Goal: Task Accomplishment & Management: Manage account settings

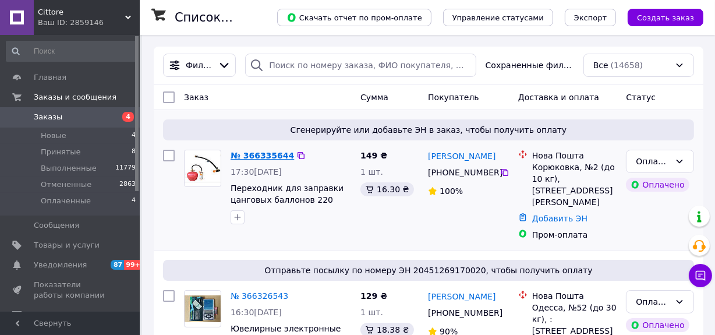
click at [263, 153] on link "№ 366335644" at bounding box center [262, 155] width 63 height 9
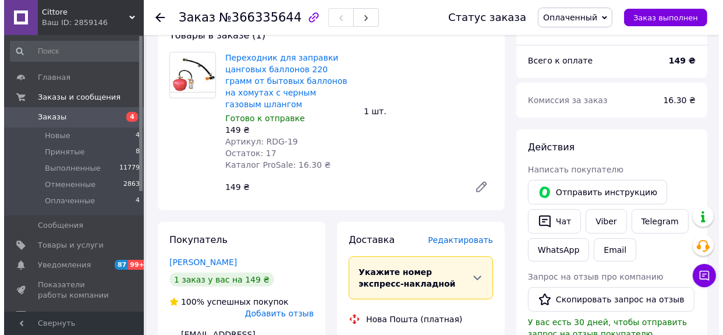
scroll to position [489, 0]
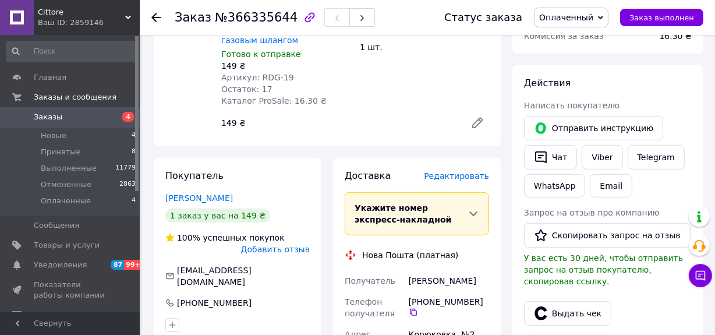
click at [475, 171] on span "Редактировать" at bounding box center [456, 175] width 65 height 9
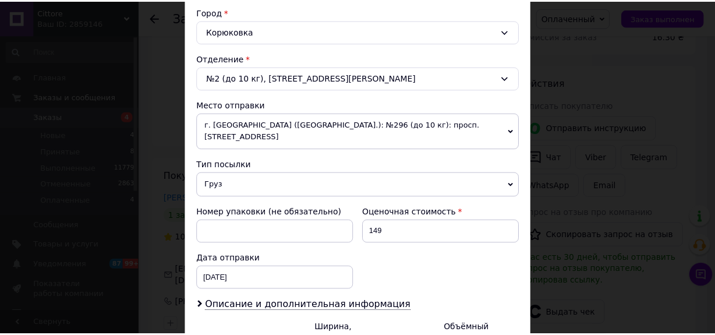
scroll to position [437, 0]
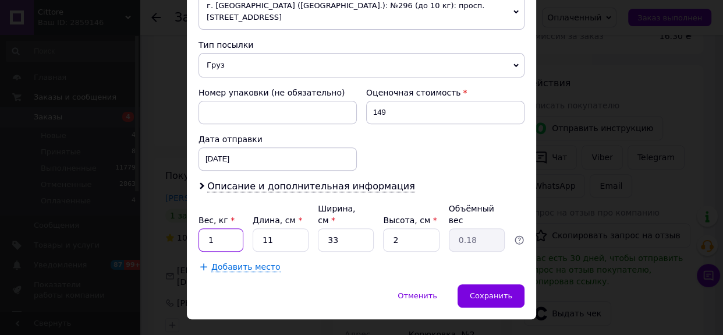
click at [224, 228] on input "1" at bounding box center [221, 239] width 45 height 23
type input "0.5"
click at [508, 291] on span "Сохранить" at bounding box center [491, 295] width 43 height 9
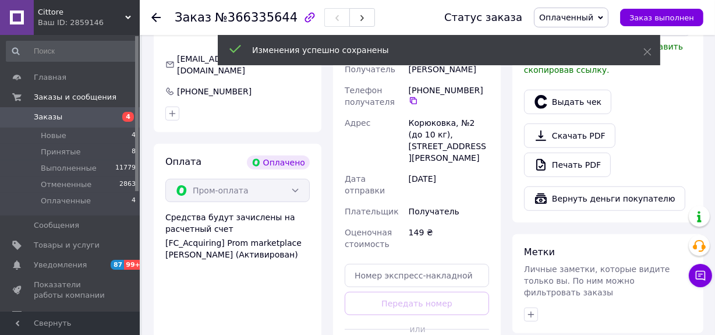
scroll to position [754, 0]
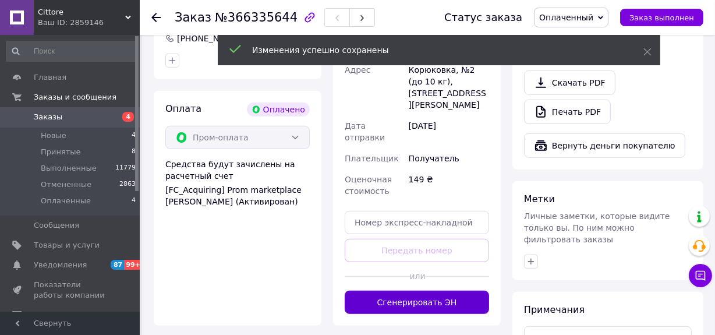
click at [433, 291] on button "Сгенерировать ЭН" at bounding box center [417, 302] width 144 height 23
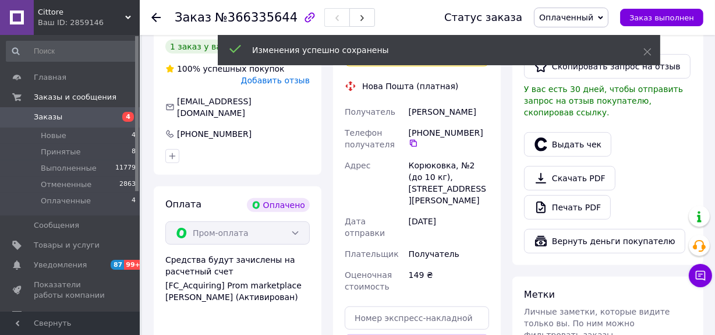
scroll to position [542, 0]
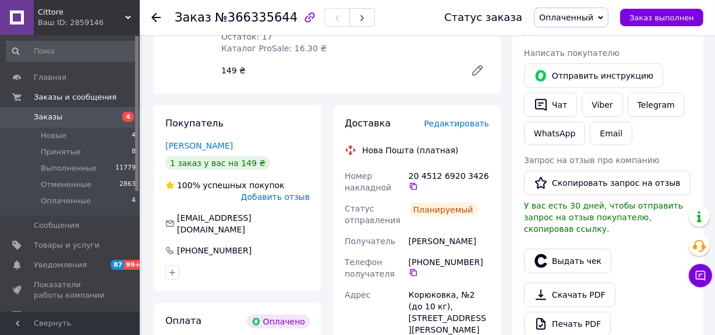
click at [37, 115] on span "Заказы" at bounding box center [48, 117] width 29 height 10
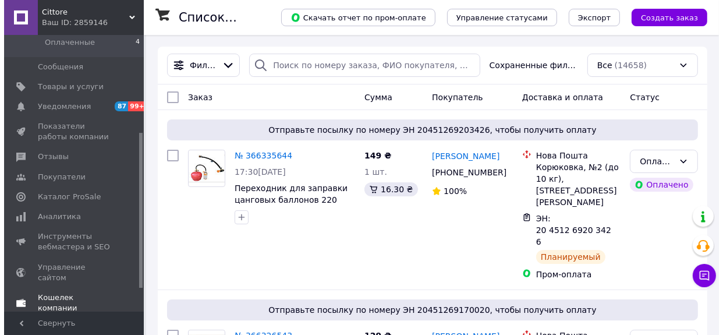
scroll to position [214, 0]
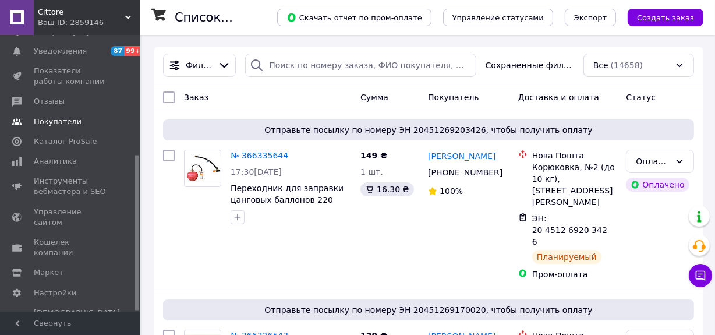
click at [56, 122] on span "Покупатели" at bounding box center [58, 121] width 48 height 10
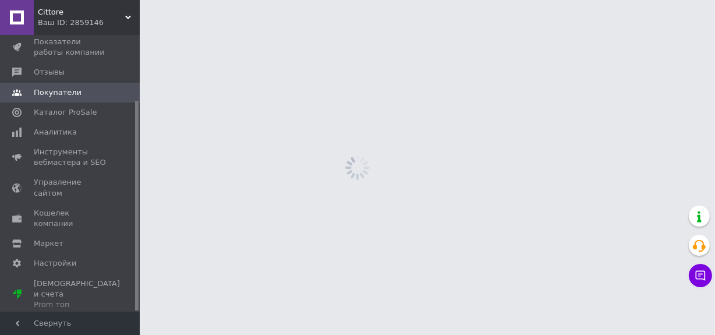
scroll to position [86, 0]
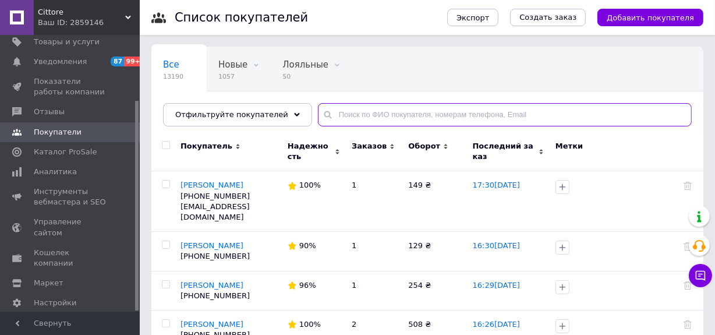
click at [380, 114] on input "text" at bounding box center [505, 114] width 374 height 23
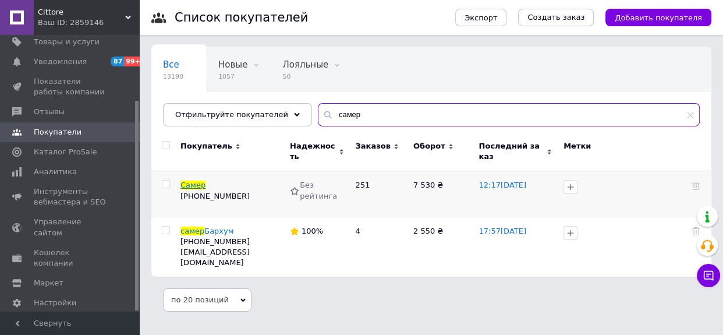
type input "самер"
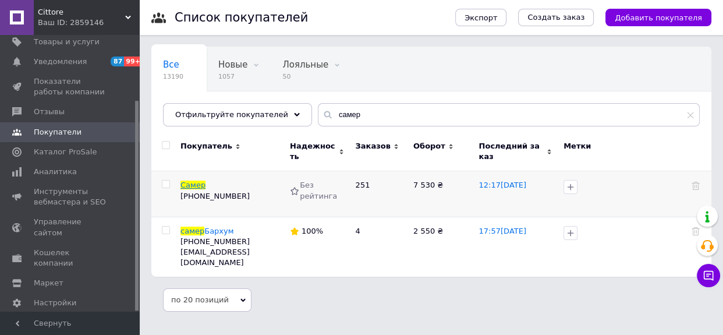
click at [193, 181] on span "Самер" at bounding box center [193, 185] width 25 height 9
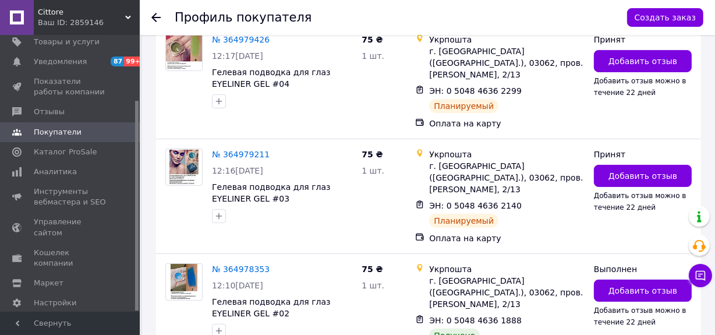
scroll to position [370, 0]
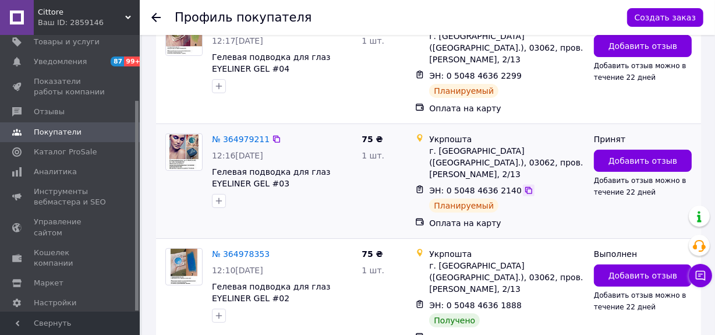
click at [524, 186] on icon at bounding box center [528, 190] width 9 height 9
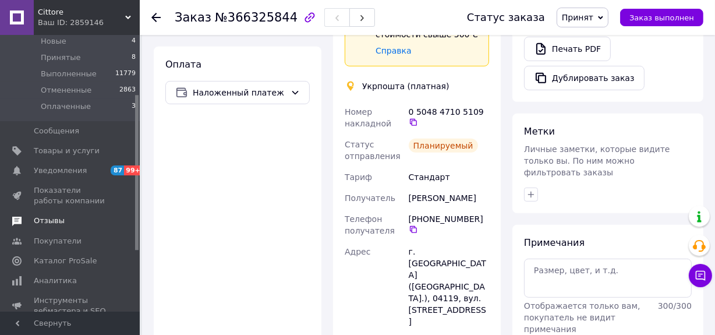
scroll to position [105, 0]
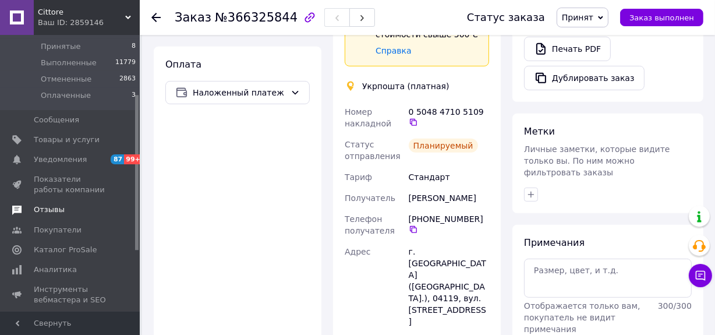
click at [61, 209] on span "Отзывы" at bounding box center [71, 209] width 74 height 10
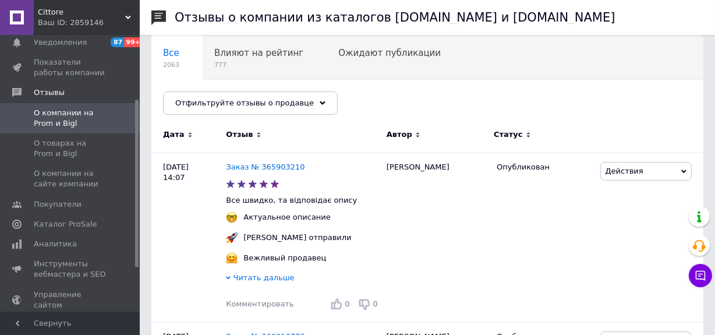
scroll to position [105, 0]
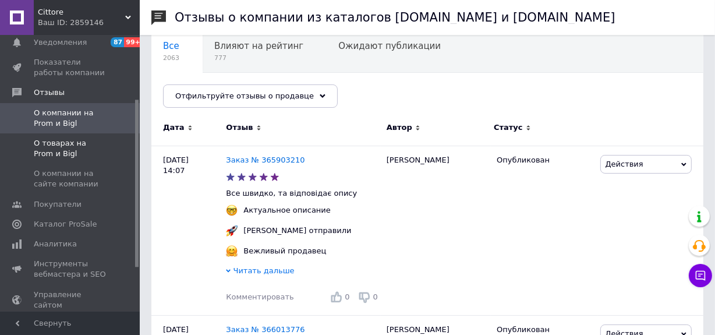
click at [36, 138] on span "О товарах на Prom и Bigl" at bounding box center [71, 148] width 74 height 21
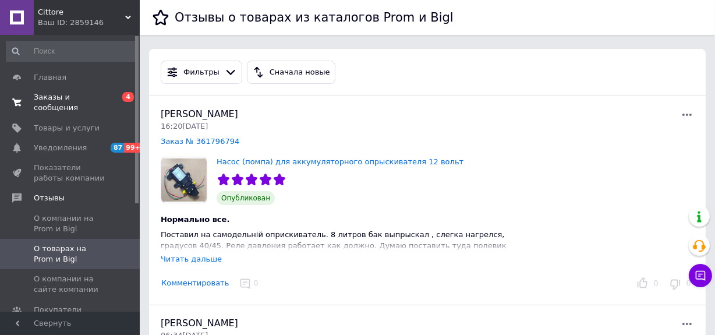
click at [90, 97] on span "Заказы и сообщения" at bounding box center [71, 102] width 74 height 21
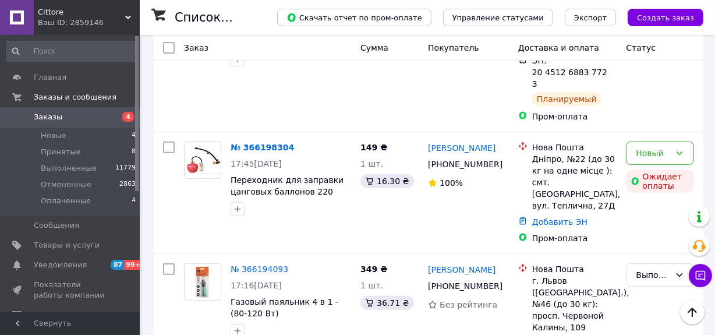
scroll to position [4357, 0]
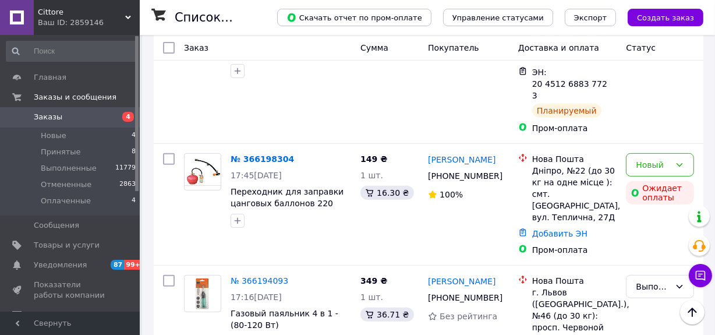
click at [37, 116] on span "Заказы" at bounding box center [48, 117] width 29 height 10
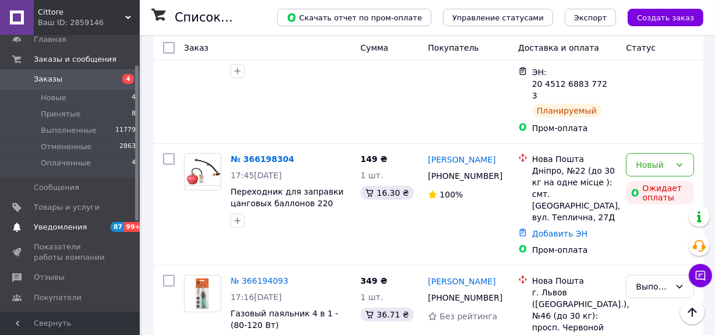
scroll to position [52, 0]
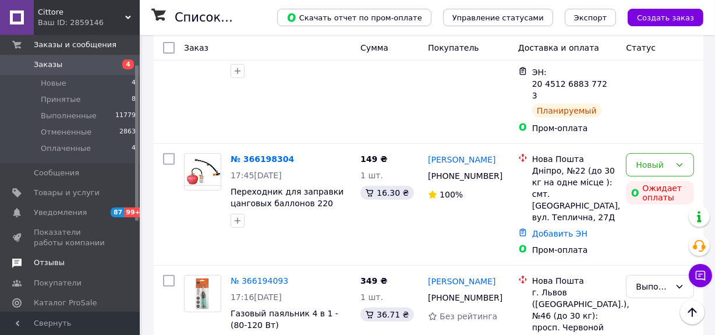
click at [57, 262] on span "Отзывы" at bounding box center [49, 262] width 31 height 10
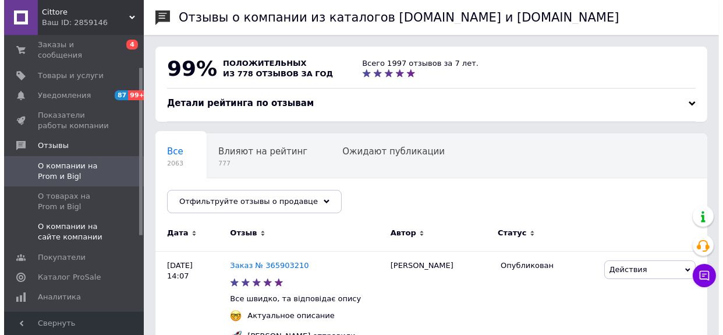
scroll to position [158, 0]
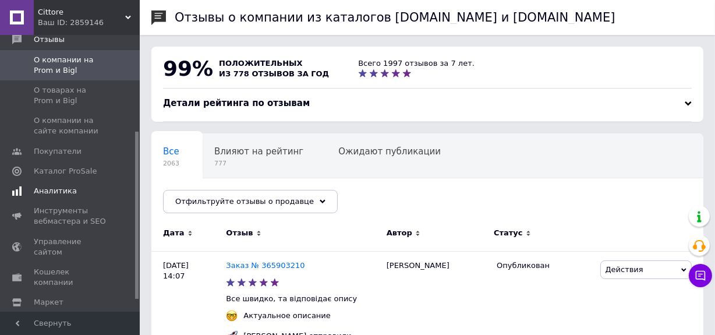
drag, startPoint x: 63, startPoint y: 142, endPoint x: 68, endPoint y: 151, distance: 10.4
click at [63, 146] on span "Покупатели" at bounding box center [58, 151] width 48 height 10
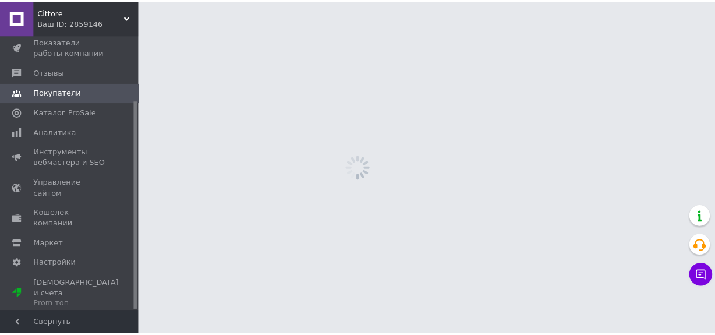
scroll to position [86, 0]
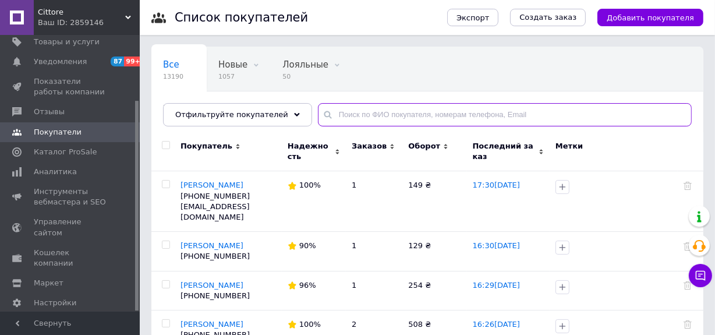
click at [404, 116] on input "text" at bounding box center [505, 114] width 374 height 23
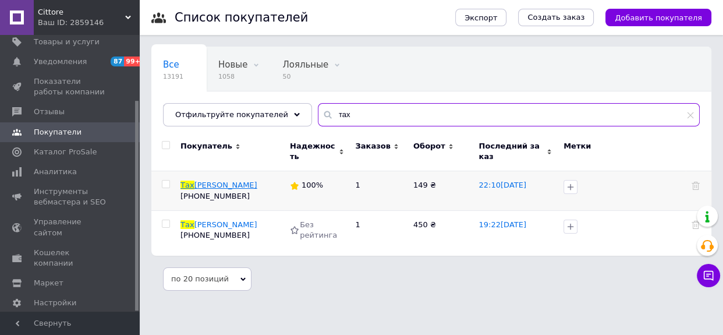
type input "тах"
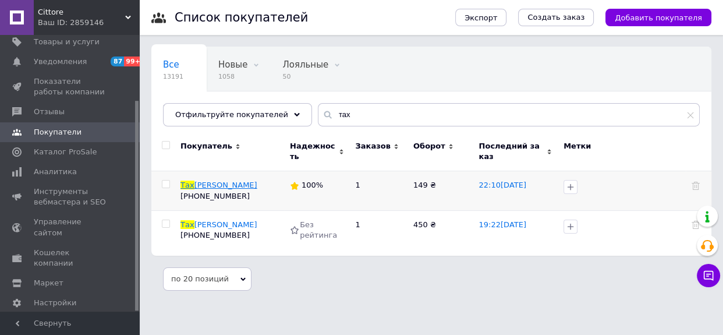
click at [223, 181] on span "таров Олександр" at bounding box center [226, 185] width 63 height 9
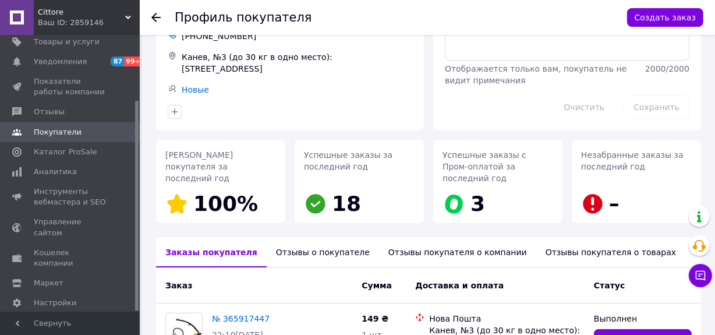
scroll to position [183, 0]
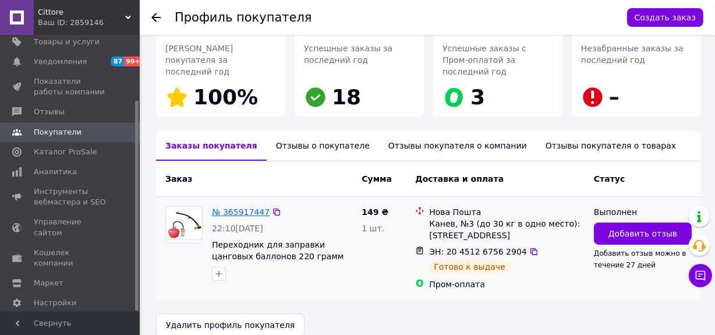
click at [238, 207] on link "№ 365917447" at bounding box center [241, 211] width 58 height 9
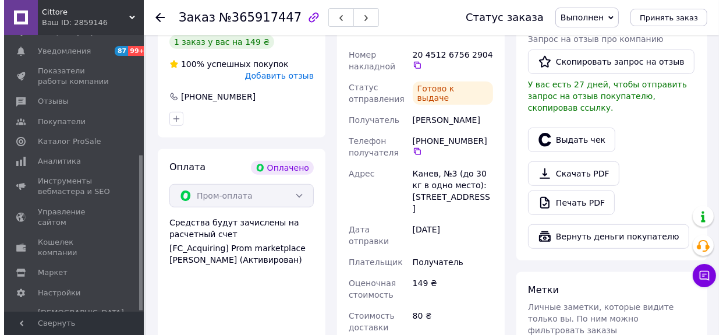
scroll to position [610, 0]
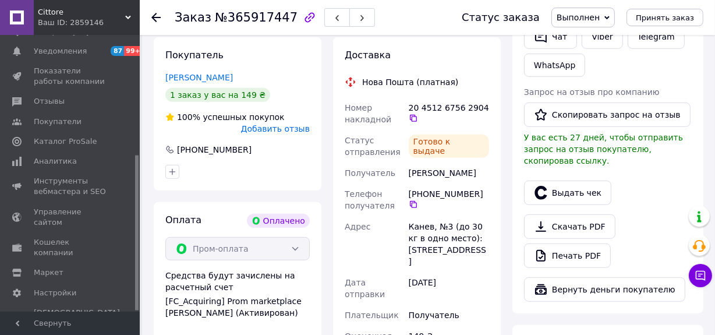
click at [293, 124] on span "Добавить отзыв" at bounding box center [275, 128] width 69 height 9
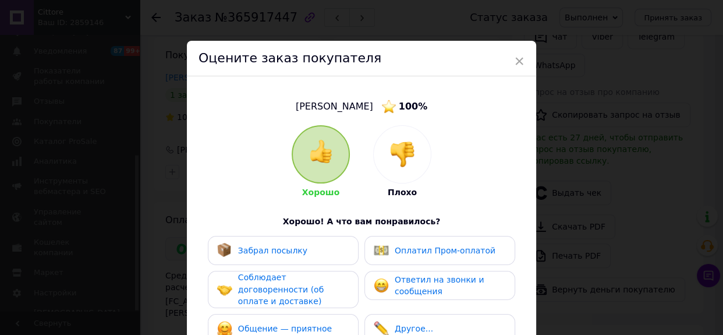
click at [316, 246] on div "Забрал посылку" at bounding box center [283, 250] width 132 height 15
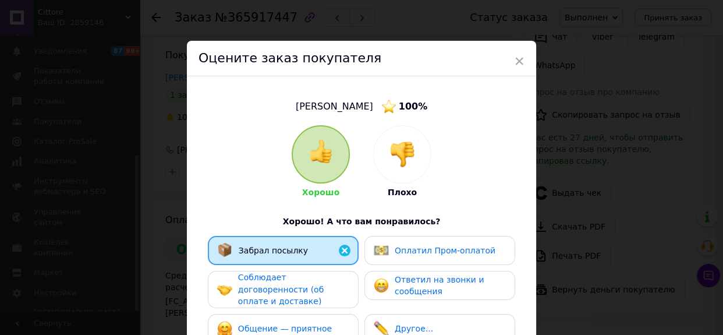
click at [447, 241] on div "Оплатил Пром-оплатой" at bounding box center [440, 250] width 151 height 29
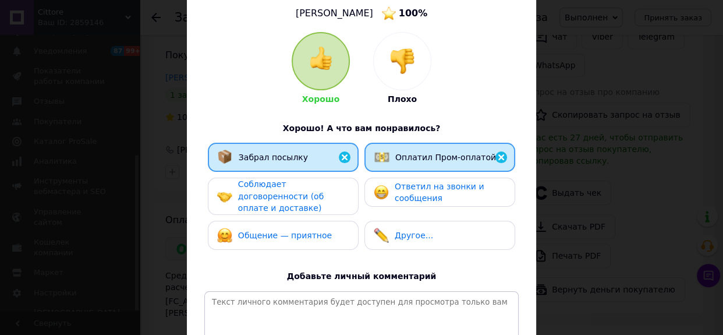
scroll to position [211, 0]
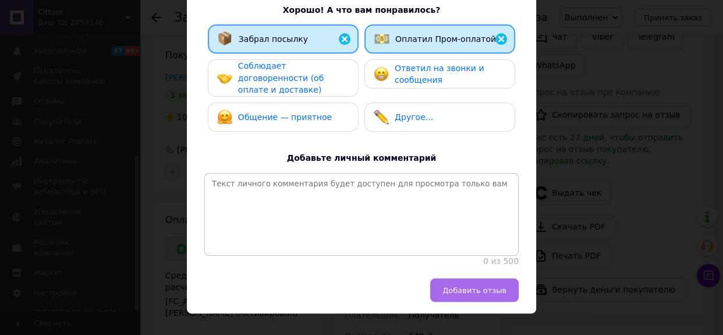
click at [481, 285] on button "Добавить отзыв" at bounding box center [474, 289] width 89 height 23
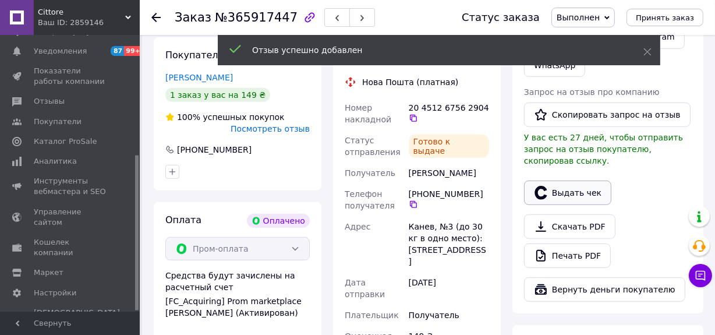
click at [582, 181] on button "Выдать чек" at bounding box center [567, 193] width 87 height 24
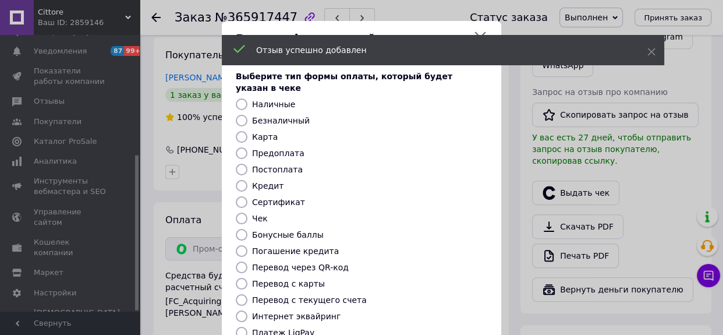
click at [295, 116] on label "Безналичный" at bounding box center [281, 120] width 58 height 9
click at [248, 115] on input "Безналичный" at bounding box center [242, 121] width 12 height 12
radio input "true"
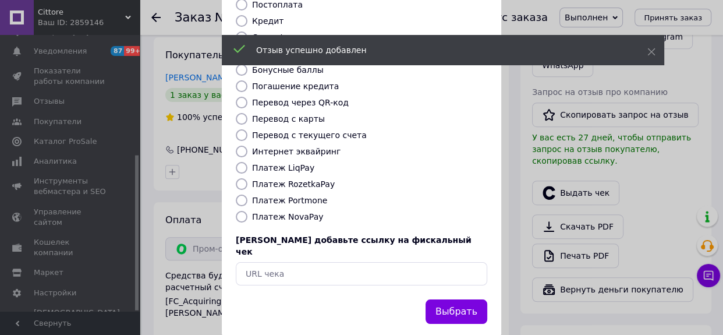
click at [455, 299] on button "Выбрать" at bounding box center [457, 311] width 62 height 25
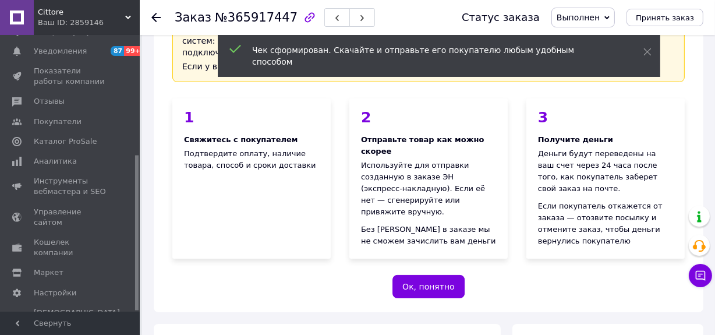
scroll to position [211, 0]
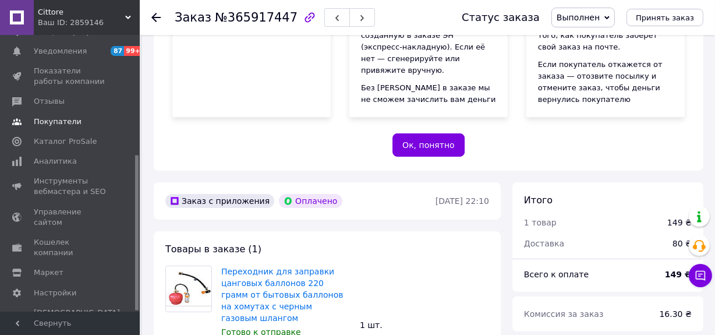
click at [69, 122] on span "Покупатели" at bounding box center [58, 121] width 48 height 10
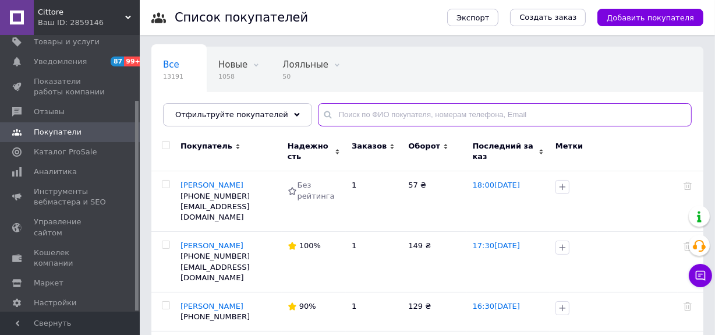
click at [384, 112] on input "text" at bounding box center [505, 114] width 374 height 23
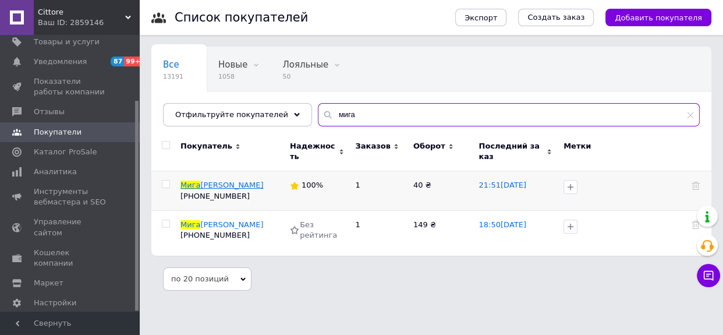
type input "мига"
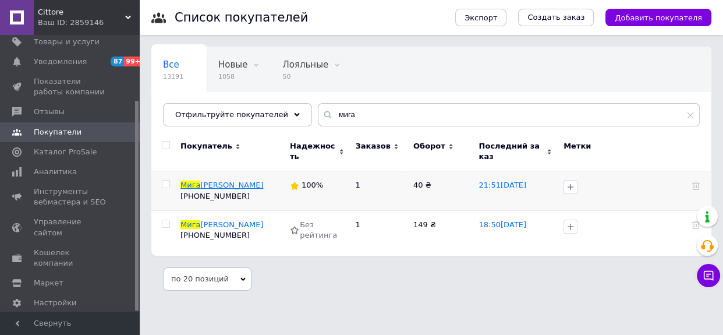
click at [220, 181] on span "ль Андрій" at bounding box center [231, 185] width 63 height 9
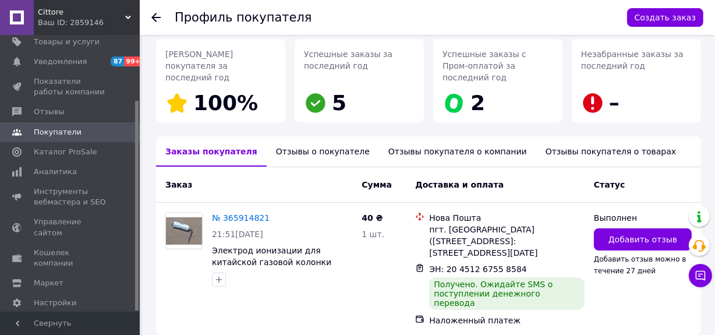
scroll to position [192, 0]
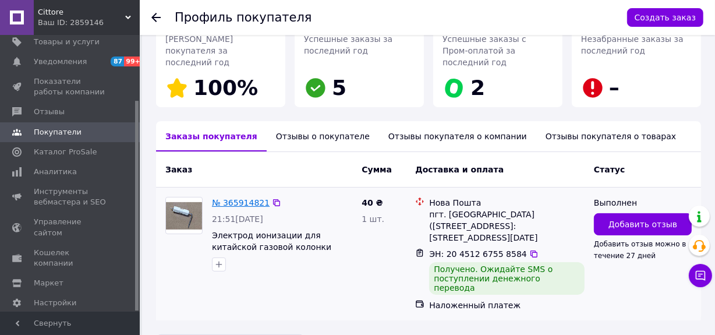
click at [239, 198] on link "№ 365914821" at bounding box center [241, 202] width 58 height 9
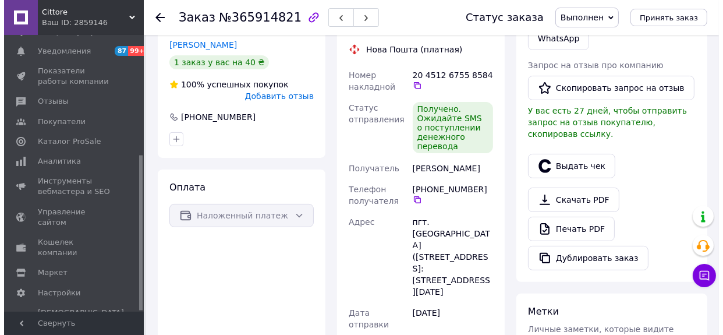
scroll to position [264, 0]
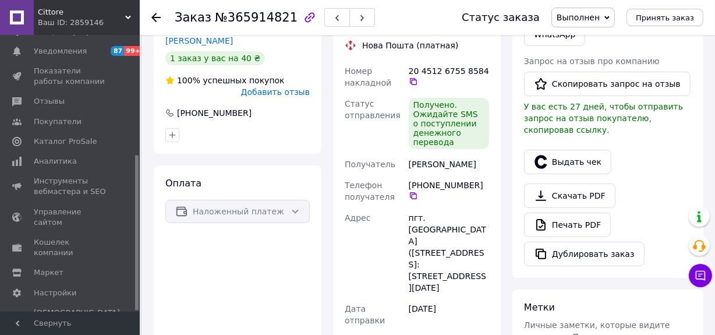
click at [292, 93] on span "Добавить отзыв" at bounding box center [275, 91] width 69 height 9
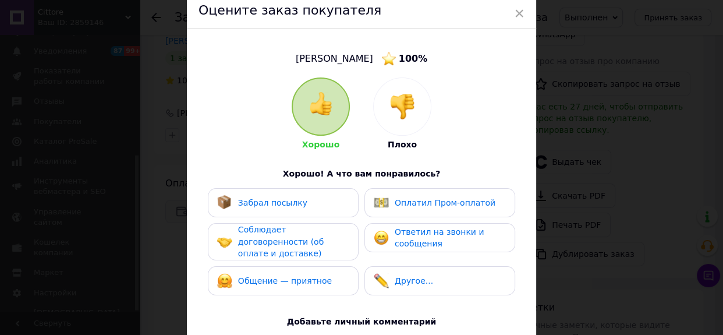
scroll to position [105, 0]
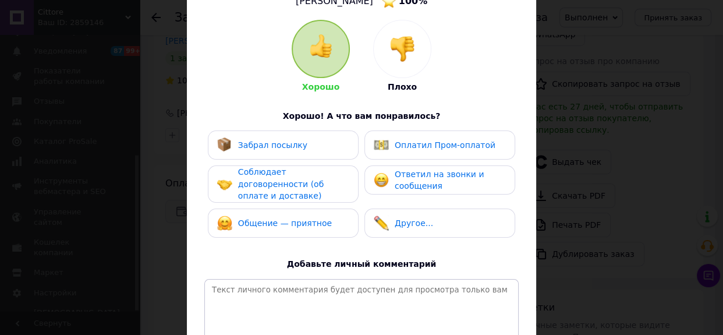
click at [298, 153] on div "Забрал посылку" at bounding box center [283, 144] width 151 height 29
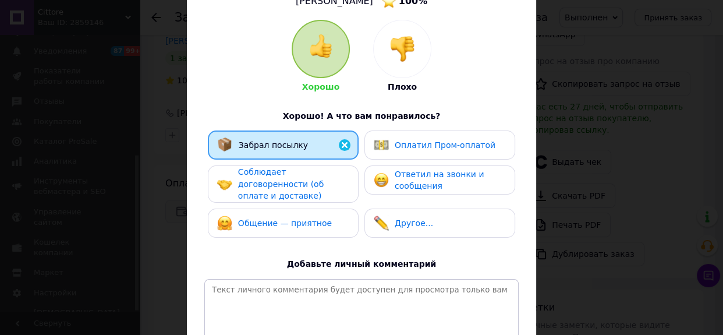
click at [303, 175] on span "Соблюдает договоренности (об оплате и доставке)" at bounding box center [281, 183] width 86 height 33
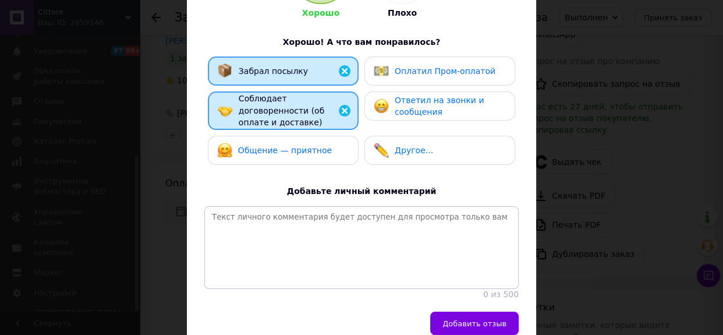
scroll to position [236, 0]
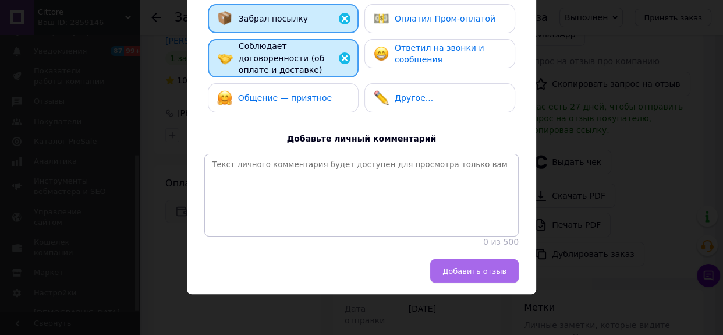
click at [471, 273] on span "Добавить отзыв" at bounding box center [475, 271] width 64 height 9
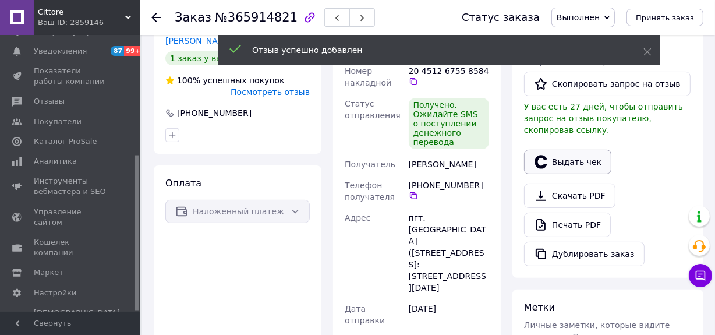
click at [572, 153] on button "Выдать чек" at bounding box center [567, 162] width 87 height 24
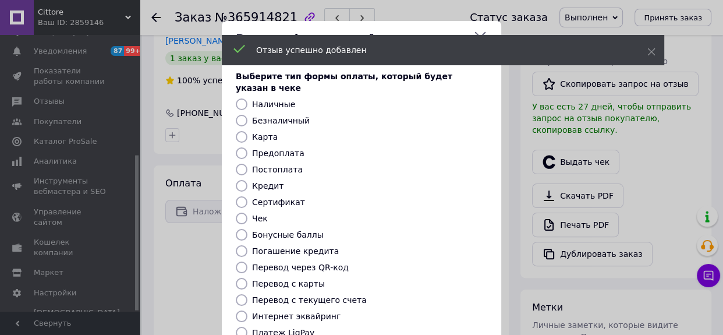
click at [284, 165] on label "Постоплата" at bounding box center [277, 169] width 51 height 9
click at [248, 164] on input "Постоплата" at bounding box center [242, 170] width 12 height 12
radio input "true"
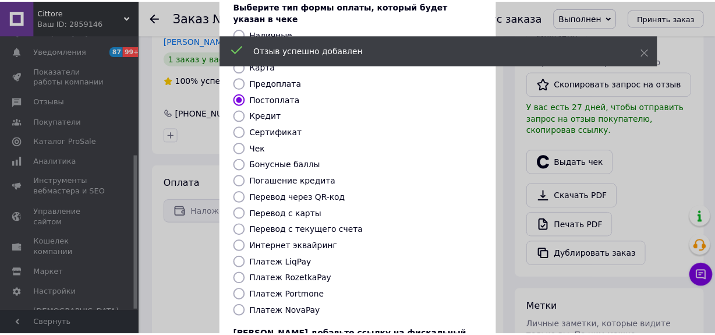
scroll to position [158, 0]
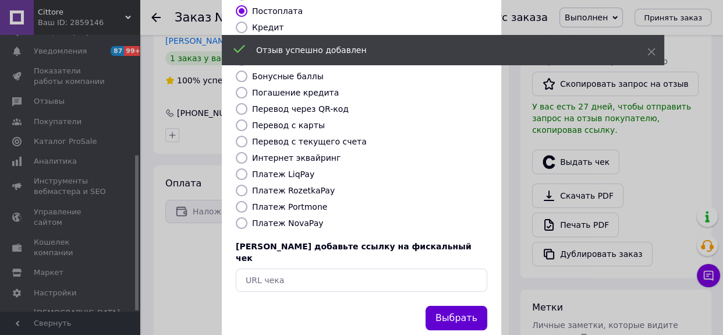
click at [448, 306] on button "Выбрать" at bounding box center [457, 318] width 62 height 25
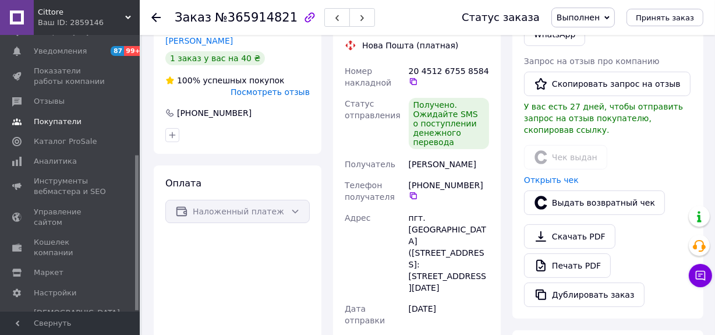
click at [52, 118] on span "Покупатели" at bounding box center [58, 121] width 48 height 10
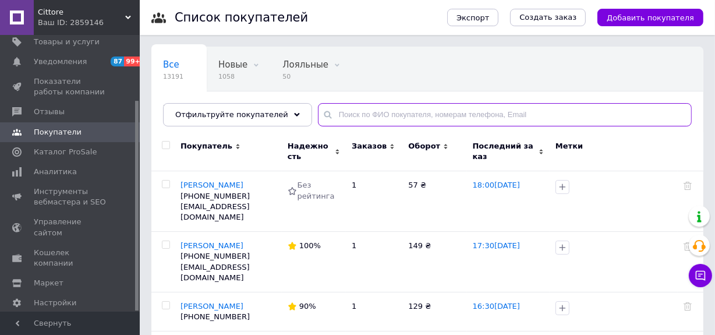
click at [344, 120] on input "text" at bounding box center [505, 114] width 374 height 23
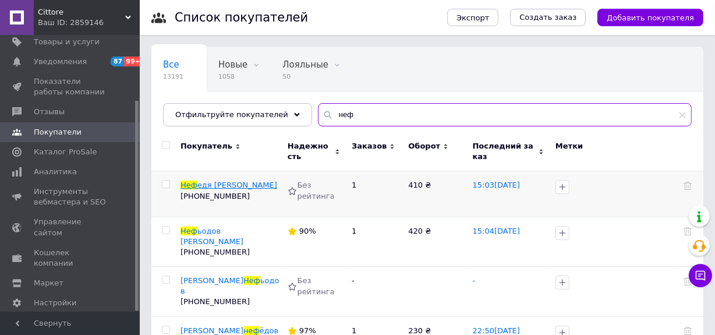
type input "неф"
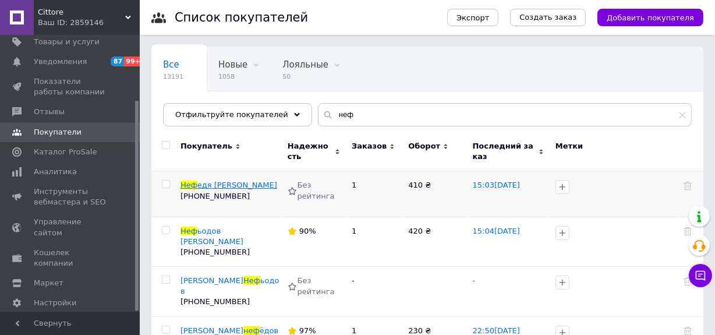
click at [220, 189] on span "едя Максим" at bounding box center [237, 185] width 80 height 9
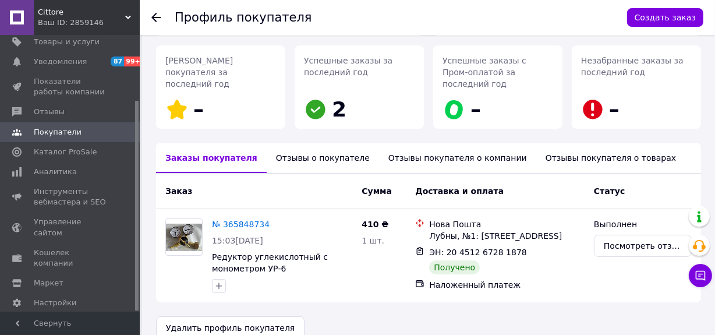
scroll to position [174, 0]
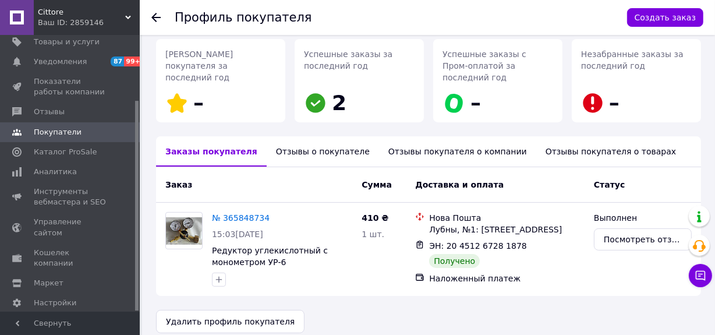
click at [54, 127] on span "Покупатели" at bounding box center [58, 132] width 48 height 10
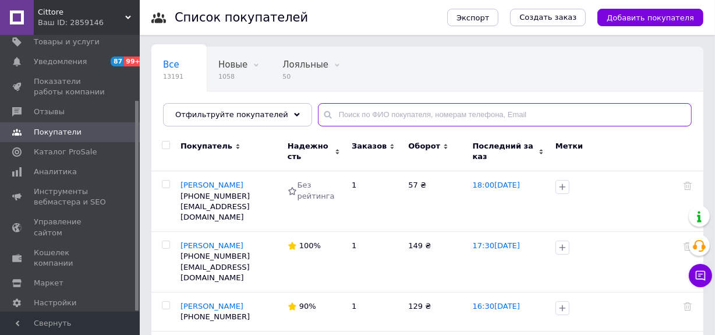
click at [404, 112] on input "text" at bounding box center [505, 114] width 374 height 23
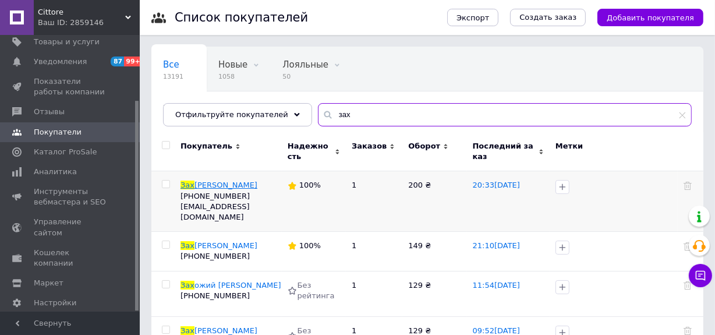
type input "зах"
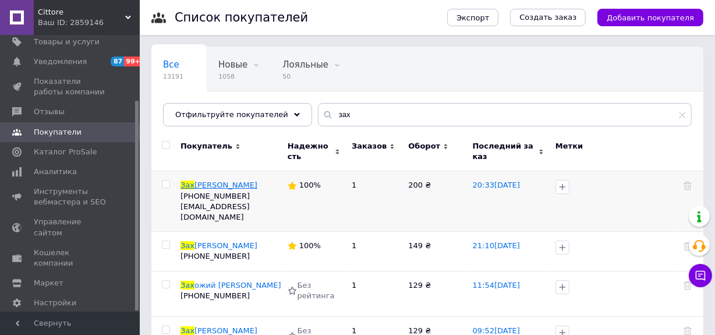
click at [235, 182] on span "аров Алексей" at bounding box center [226, 185] width 63 height 9
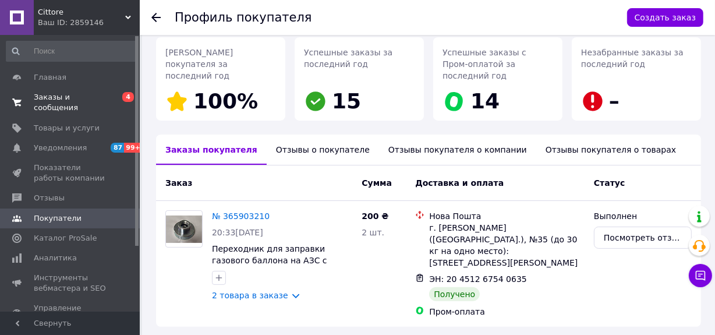
click at [78, 93] on span "Заказы и сообщения" at bounding box center [71, 102] width 74 height 21
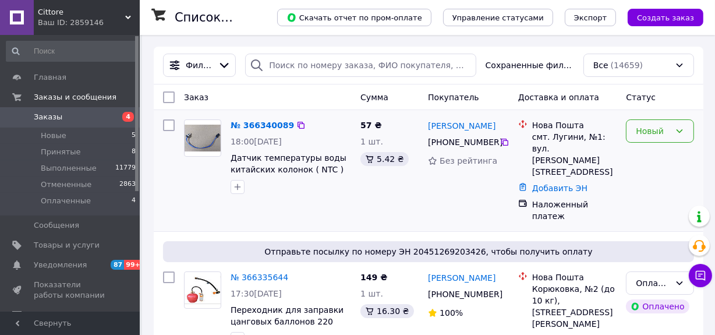
click at [656, 128] on div "Новый" at bounding box center [653, 131] width 34 height 13
click at [654, 150] on li "Принят" at bounding box center [660, 156] width 67 height 21
click at [274, 125] on link "№ 366340089" at bounding box center [260, 125] width 58 height 9
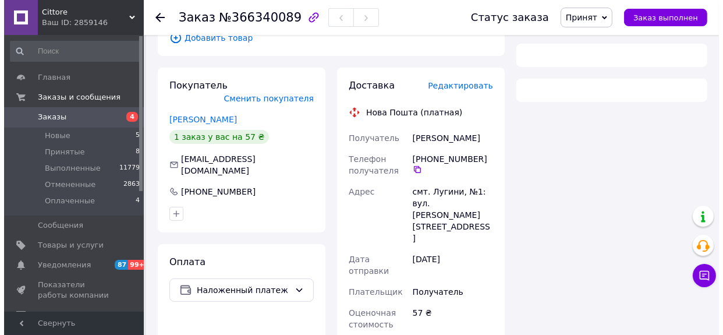
scroll to position [221, 0]
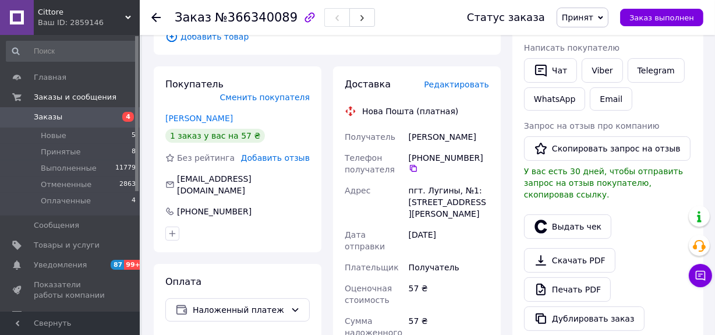
drag, startPoint x: 291, startPoint y: 154, endPoint x: 291, endPoint y: 147, distance: 7.0
click at [291, 153] on span "Добавить отзыв" at bounding box center [275, 157] width 69 height 9
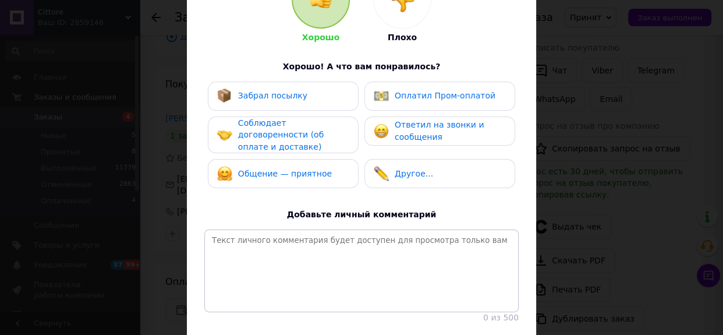
scroll to position [158, 0]
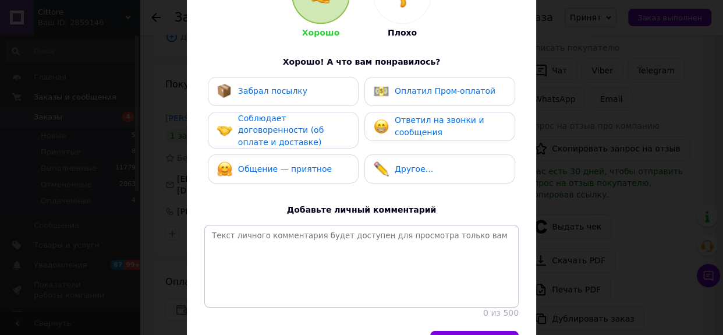
click at [290, 95] on span "Забрал посылку" at bounding box center [272, 90] width 69 height 9
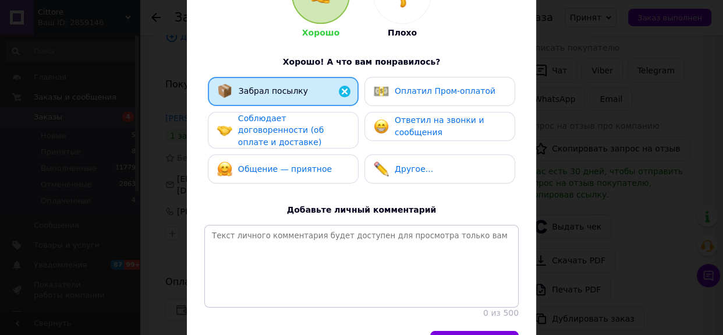
click at [291, 116] on span "Соблюдает договоренности (об оплате и доставке)" at bounding box center [281, 130] width 86 height 33
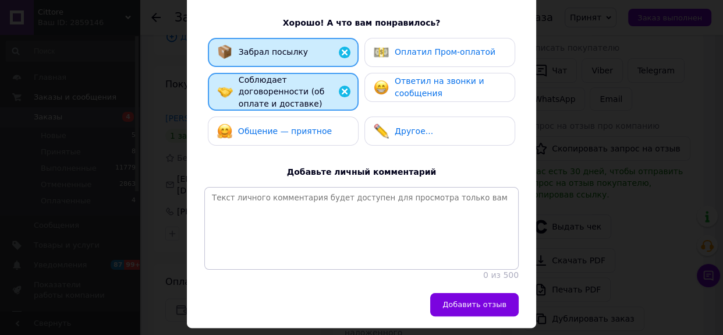
scroll to position [235, 0]
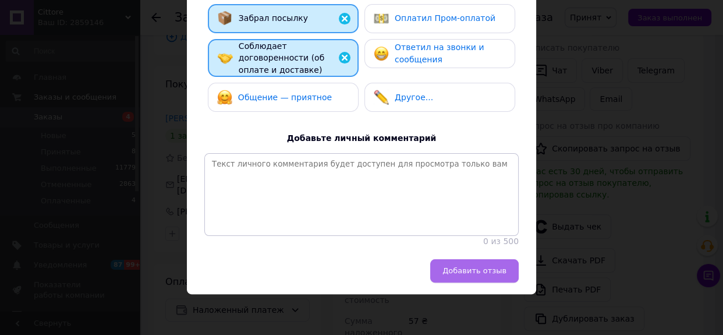
click at [469, 269] on span "Добавить отзыв" at bounding box center [475, 270] width 64 height 9
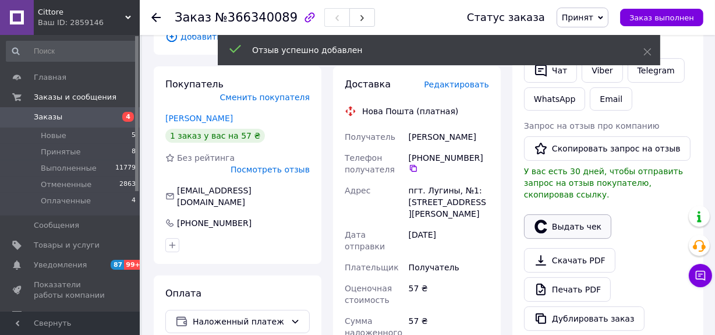
click at [572, 214] on button "Выдать чек" at bounding box center [567, 226] width 87 height 24
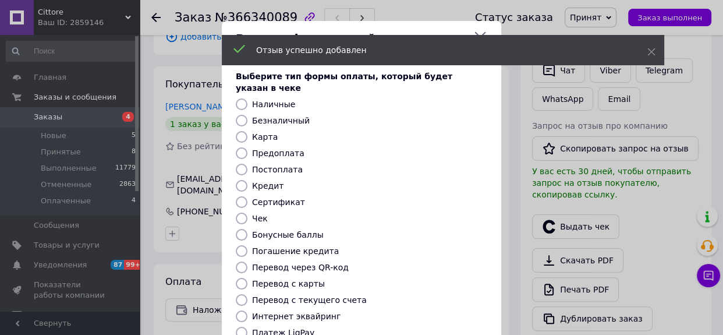
click at [280, 165] on label "Постоплата" at bounding box center [277, 169] width 51 height 9
click at [248, 164] on input "Постоплата" at bounding box center [242, 170] width 12 height 12
radio input "true"
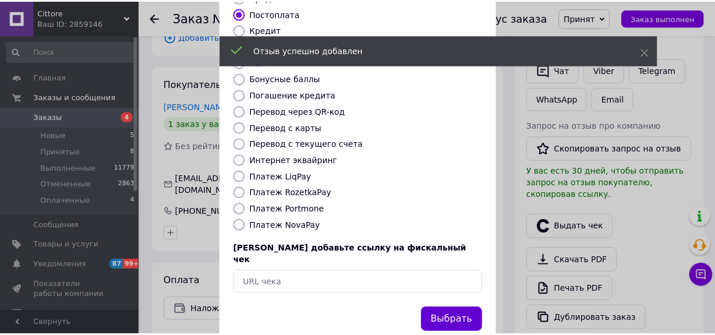
scroll to position [165, 0]
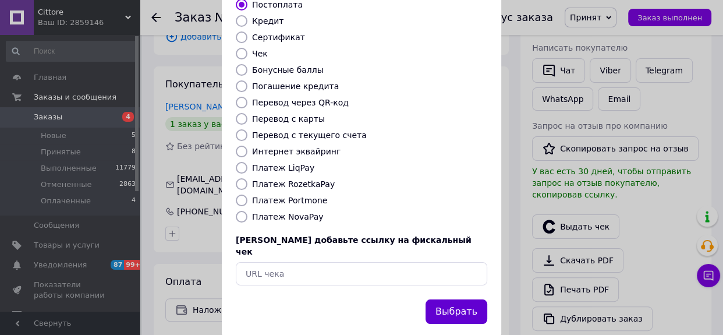
click at [462, 299] on button "Выбрать" at bounding box center [457, 311] width 62 height 25
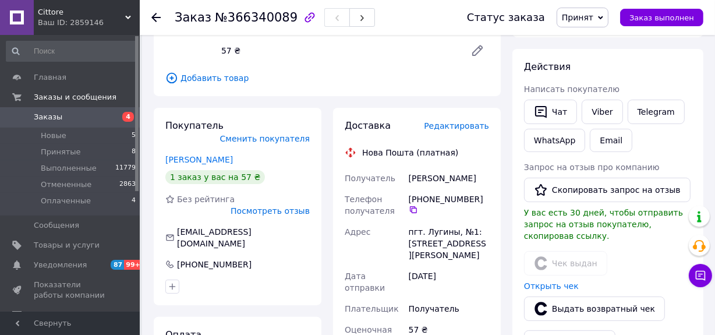
scroll to position [168, 0]
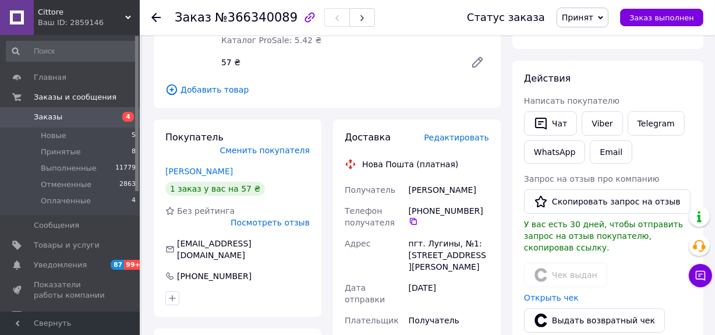
click at [464, 139] on span "Редактировать" at bounding box center [456, 137] width 65 height 9
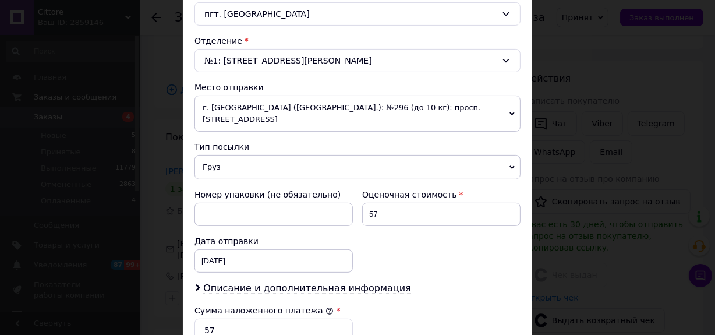
scroll to position [476, 0]
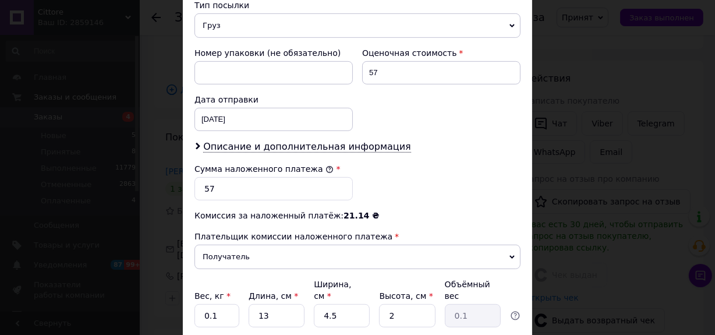
click at [603, 202] on div "× Редактирование доставки Способ доставки Нова Пошта (платная) Плательщик Получ…" at bounding box center [357, 167] width 715 height 335
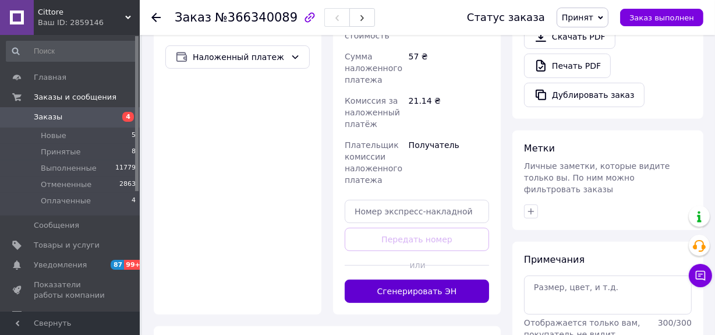
click at [444, 280] on button "Сгенерировать ЭН" at bounding box center [417, 291] width 144 height 23
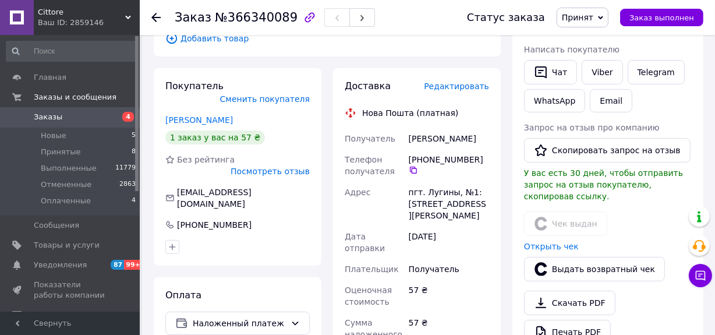
scroll to position [168, 0]
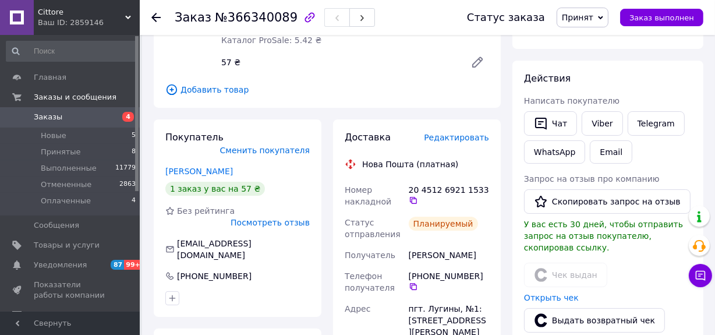
click at [90, 116] on span "Заказы" at bounding box center [71, 117] width 74 height 10
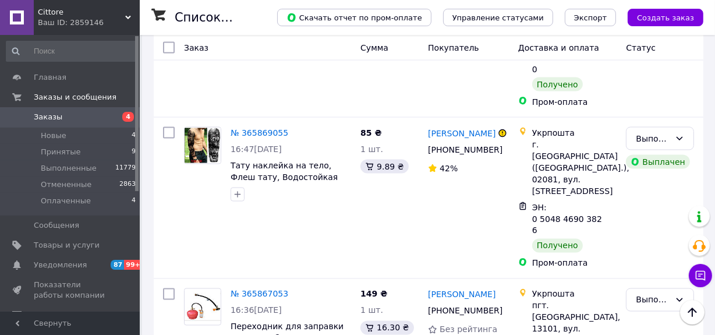
scroll to position [13620, 0]
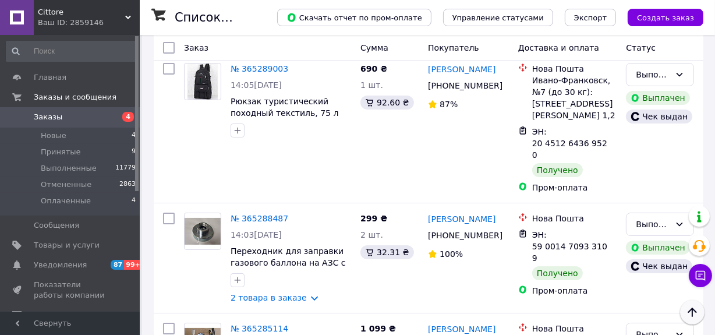
scroll to position [7889, 0]
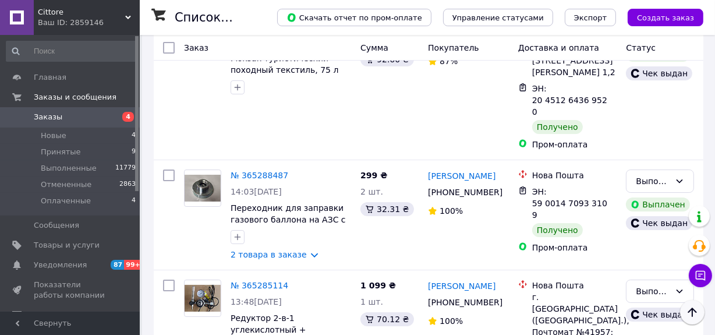
click at [699, 313] on icon "Наверх" at bounding box center [693, 312] width 14 height 14
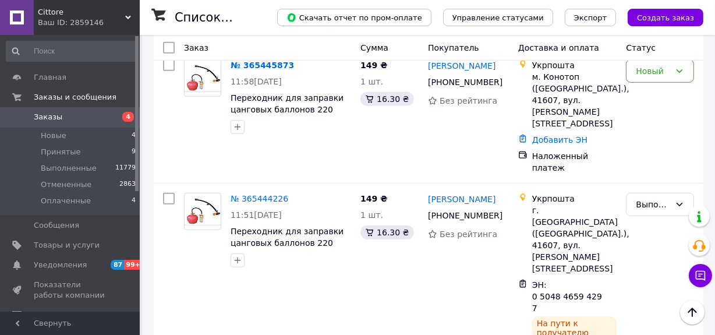
scroll to position [4712, 0]
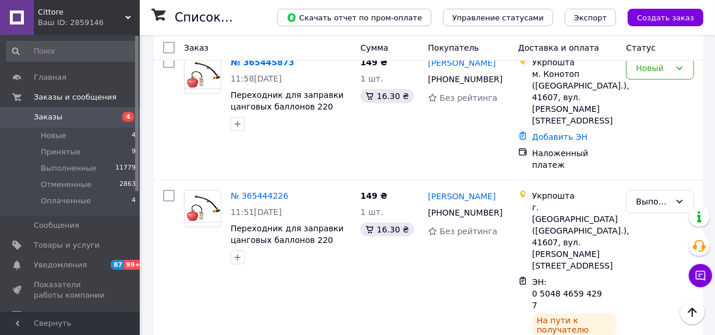
click at [76, 110] on link "Заказы 4" at bounding box center [71, 117] width 143 height 20
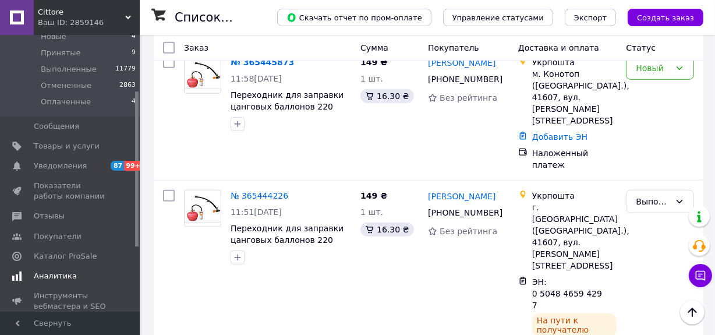
scroll to position [105, 0]
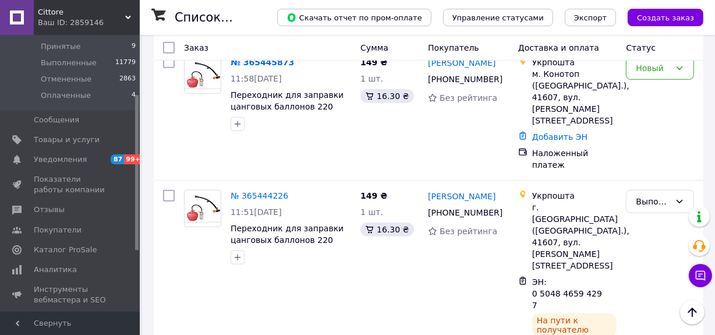
click at [52, 225] on span "Покупатели" at bounding box center [58, 230] width 48 height 10
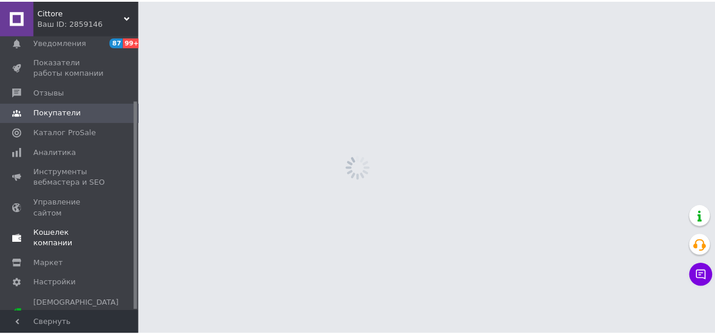
scroll to position [86, 0]
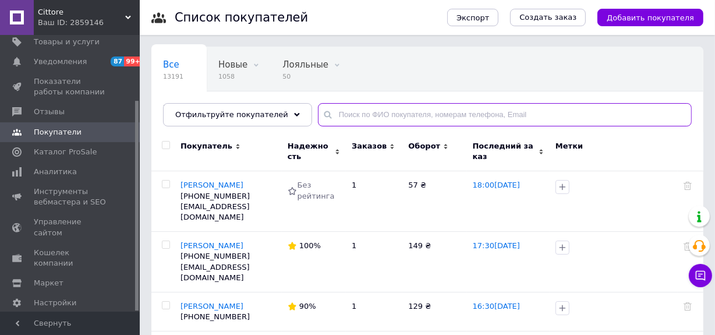
click at [407, 110] on input "text" at bounding box center [505, 114] width 374 height 23
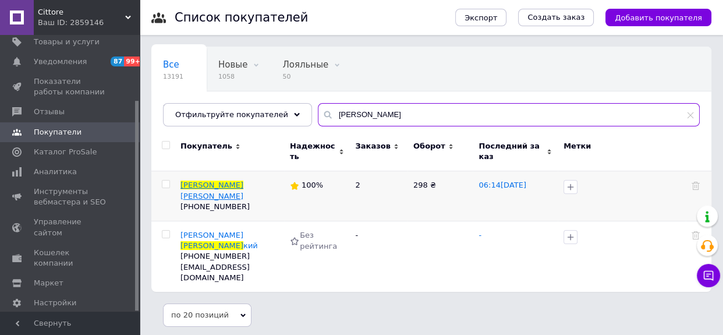
type input "билец"
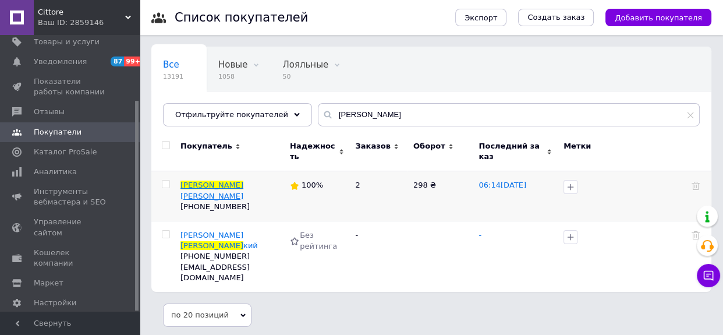
click at [228, 192] on span "кий Артем" at bounding box center [212, 196] width 63 height 9
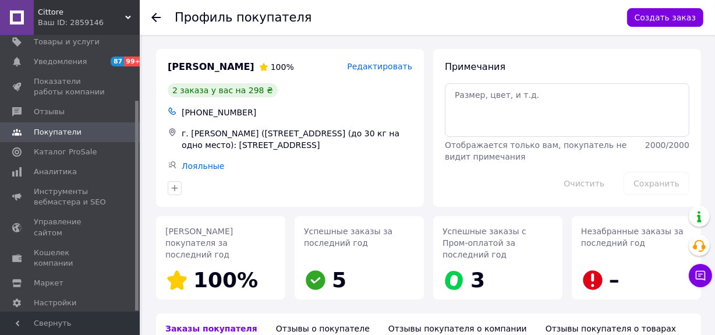
click at [50, 127] on span "Покупатели" at bounding box center [58, 132] width 48 height 10
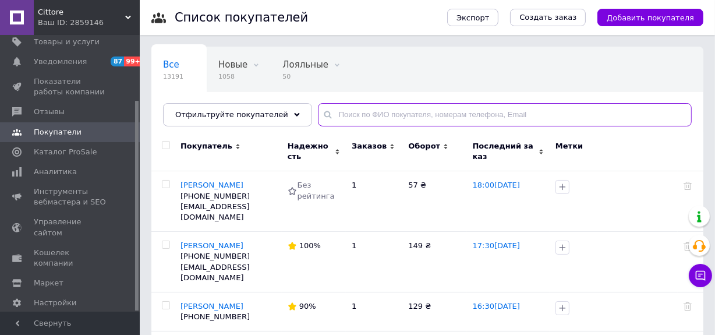
click at [372, 116] on input "text" at bounding box center [505, 114] width 374 height 23
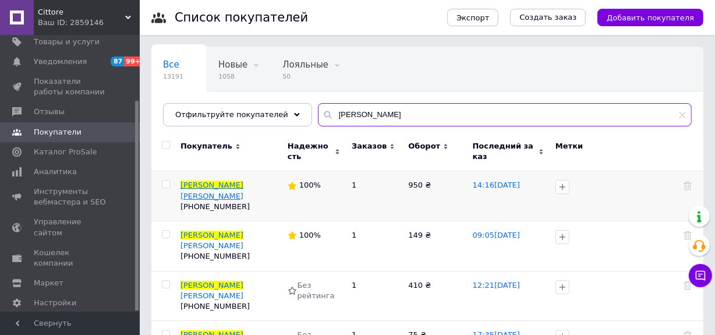
type input "кравч"
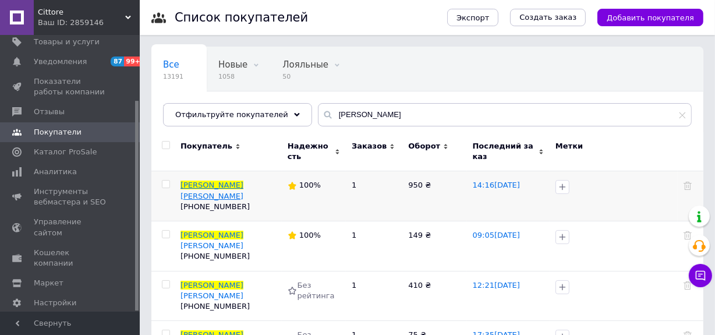
click at [216, 192] on span "енко Катерина" at bounding box center [212, 196] width 63 height 9
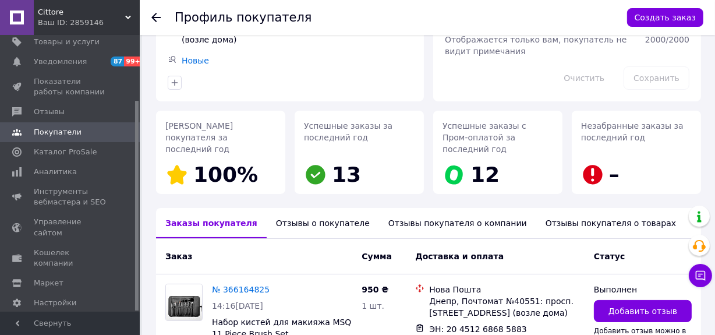
scroll to position [186, 0]
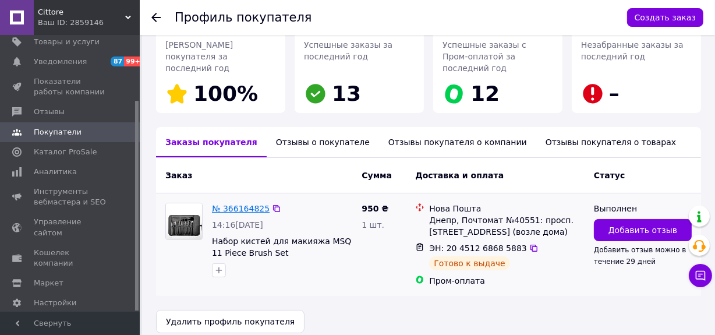
click at [240, 204] on link "№ 366164825" at bounding box center [241, 208] width 58 height 9
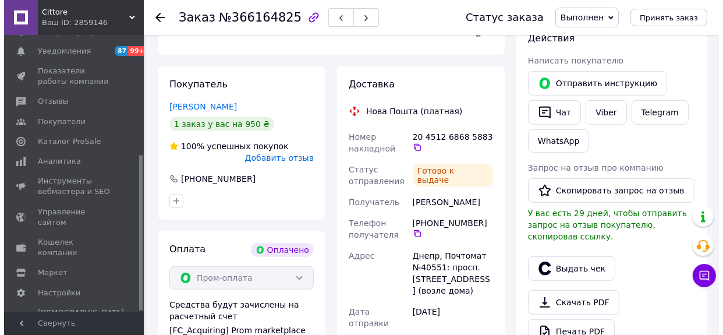
scroll to position [529, 0]
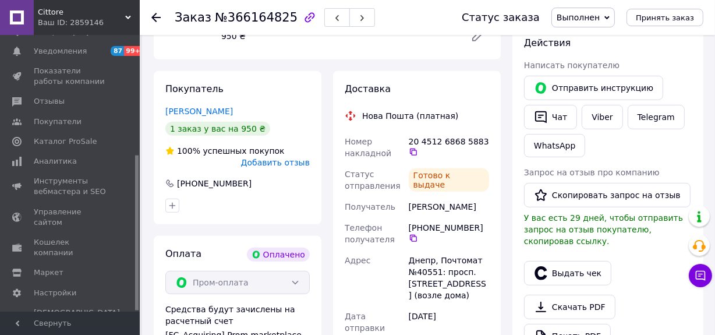
click at [281, 158] on span "Добавить отзыв" at bounding box center [275, 162] width 69 height 9
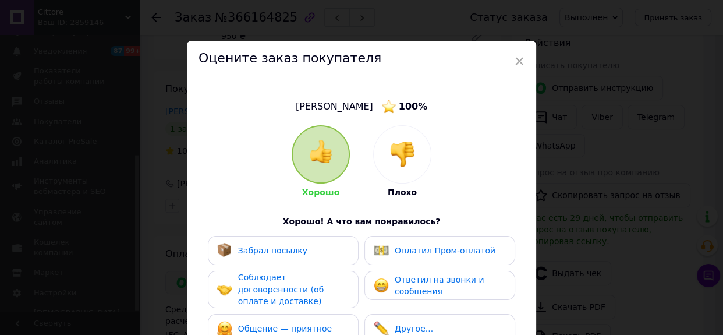
click at [309, 249] on div "Забрал посылку" at bounding box center [283, 250] width 132 height 15
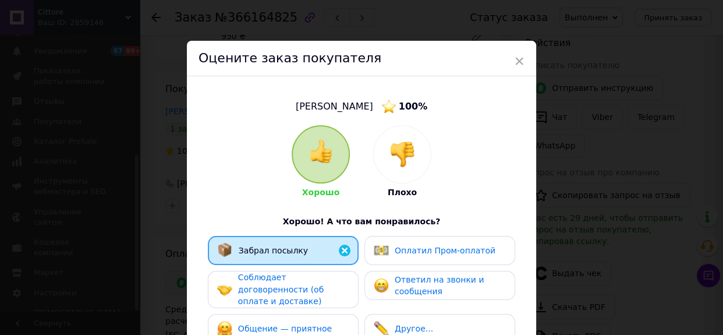
click at [416, 243] on div "Оплатил Пром-оплатой" at bounding box center [435, 250] width 122 height 15
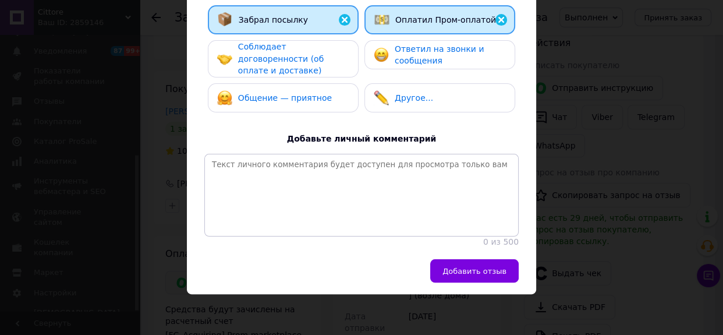
scroll to position [236, 0]
click at [481, 271] on span "Добавить отзыв" at bounding box center [475, 271] width 64 height 9
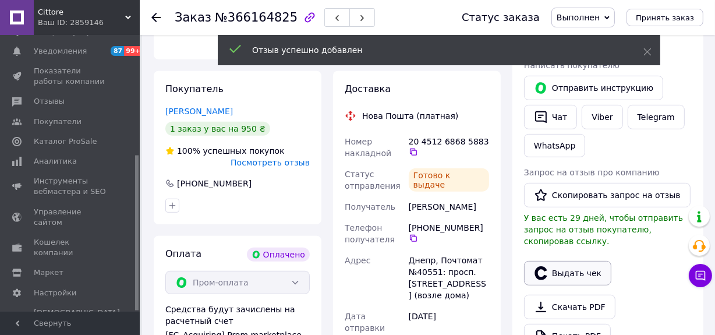
click at [571, 261] on button "Выдать чек" at bounding box center [567, 273] width 87 height 24
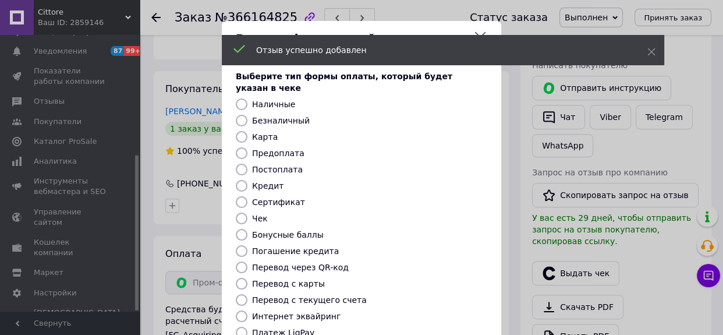
click at [287, 116] on label "Безналичный" at bounding box center [281, 120] width 58 height 9
click at [248, 115] on input "Безналичный" at bounding box center [242, 121] width 12 height 12
radio input "true"
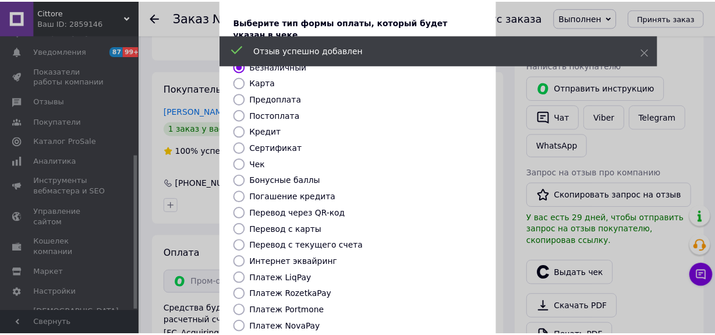
scroll to position [165, 0]
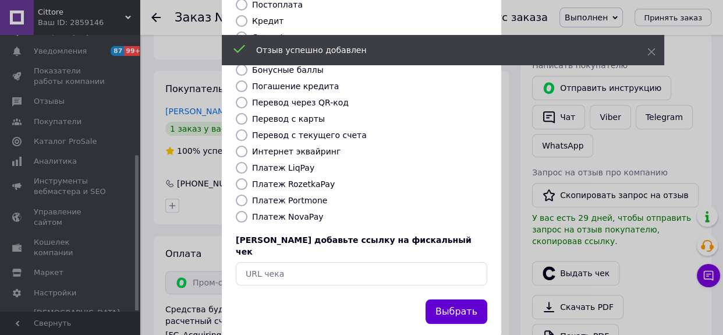
click at [458, 299] on button "Выбрать" at bounding box center [457, 311] width 62 height 25
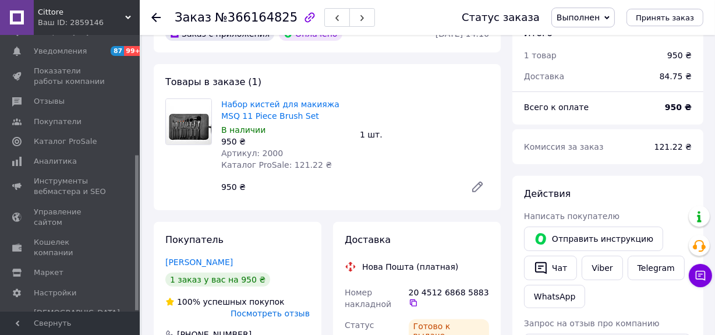
scroll to position [370, 0]
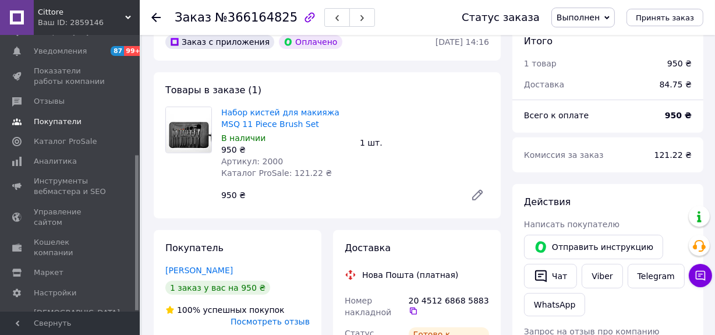
click at [47, 121] on span "Покупатели" at bounding box center [58, 121] width 48 height 10
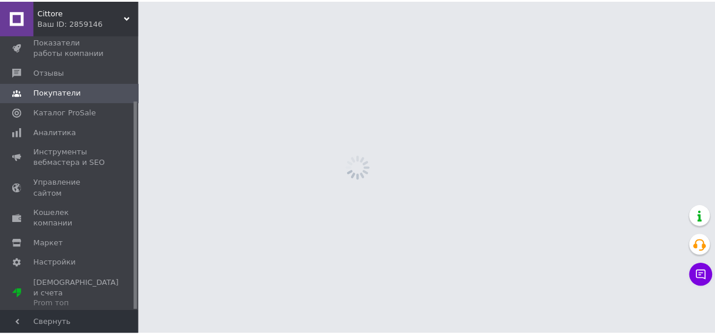
scroll to position [86, 0]
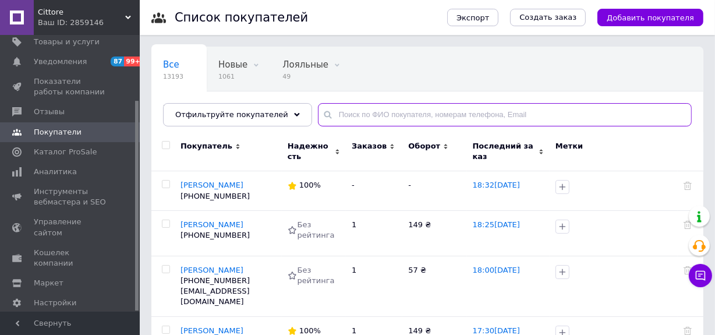
click at [436, 116] on input "text" at bounding box center [505, 114] width 374 height 23
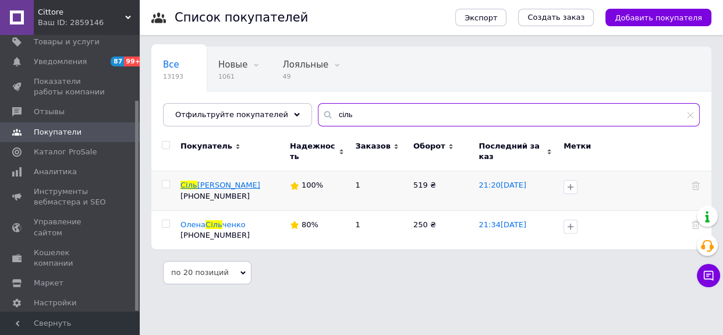
type input "сіль"
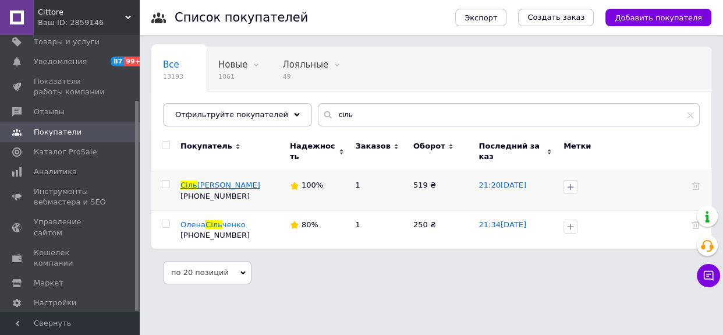
click at [227, 181] on span "ченко Олександр" at bounding box center [228, 185] width 63 height 9
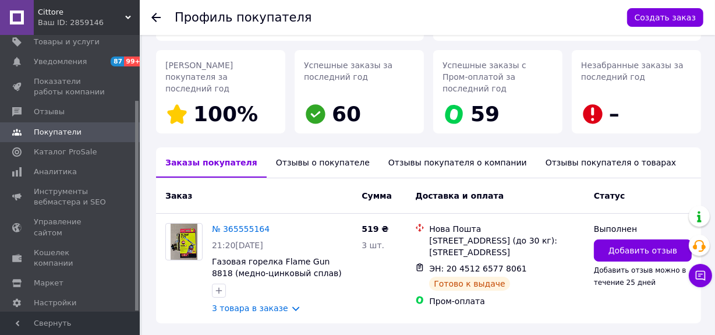
scroll to position [194, 0]
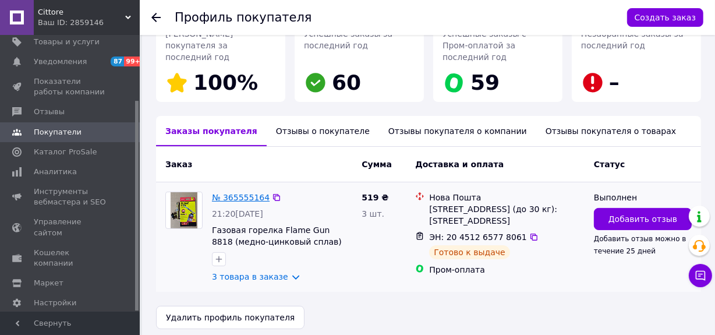
click at [250, 193] on link "№ 365555164" at bounding box center [241, 197] width 58 height 9
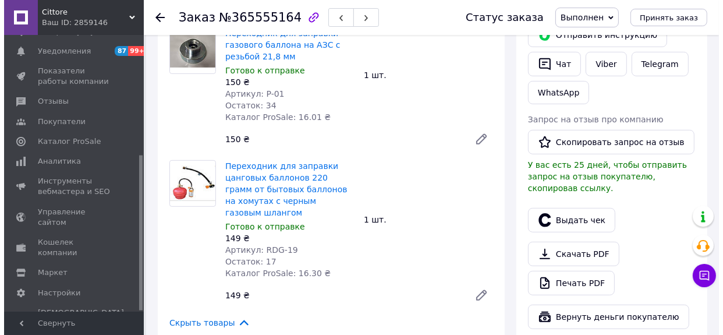
scroll to position [794, 0]
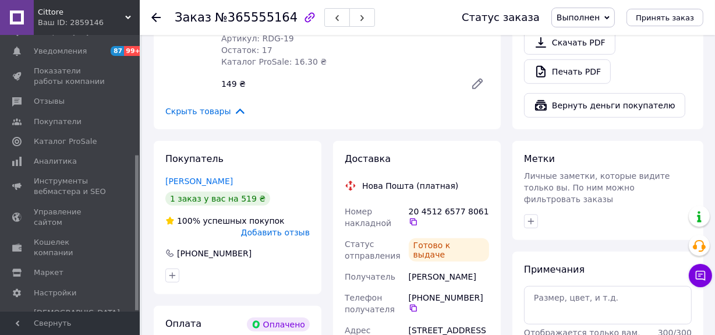
click at [296, 228] on span "Добавить отзыв" at bounding box center [275, 232] width 69 height 9
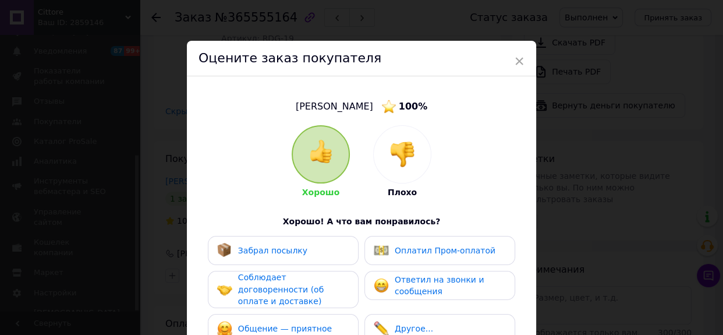
click at [310, 239] on div "Забрал посылку" at bounding box center [283, 250] width 151 height 29
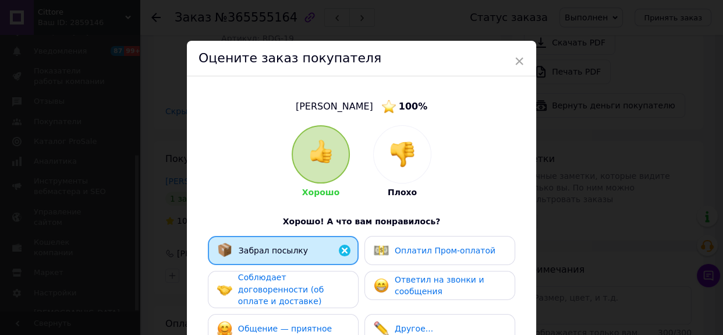
click at [404, 246] on span "Оплатил Пром-оплатой" at bounding box center [445, 250] width 101 height 9
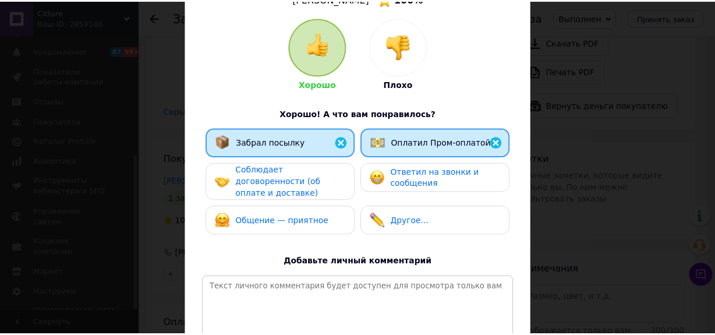
scroll to position [211, 0]
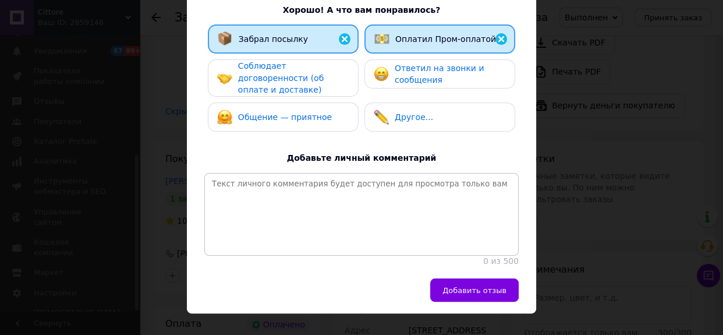
click at [476, 291] on span "Добавить отзыв" at bounding box center [475, 290] width 64 height 9
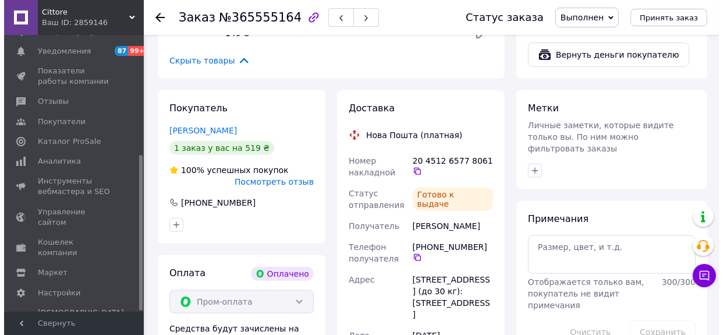
scroll to position [635, 0]
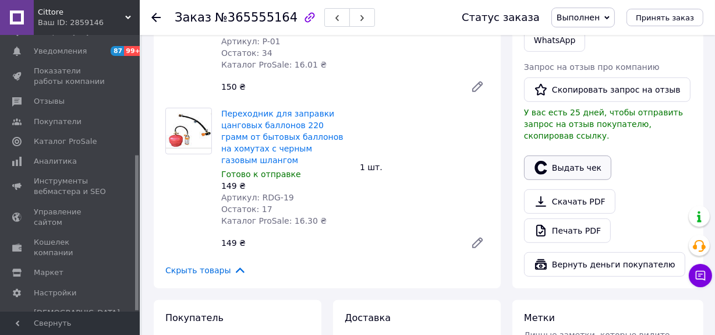
click at [556, 156] on button "Выдать чек" at bounding box center [567, 168] width 87 height 24
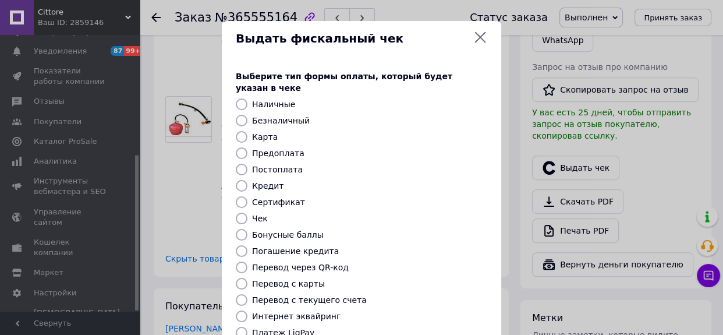
click at [292, 116] on label "Безналичный" at bounding box center [281, 120] width 58 height 9
click at [248, 115] on input "Безналичный" at bounding box center [242, 121] width 12 height 12
radio input "true"
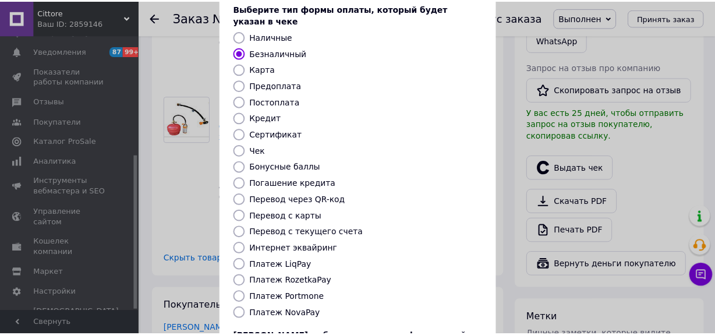
scroll to position [158, 0]
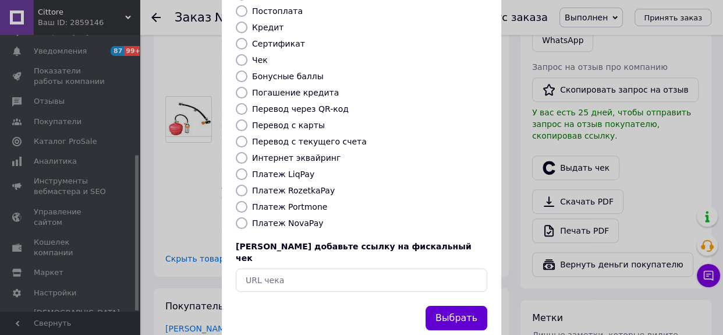
click at [454, 306] on button "Выбрать" at bounding box center [457, 318] width 62 height 25
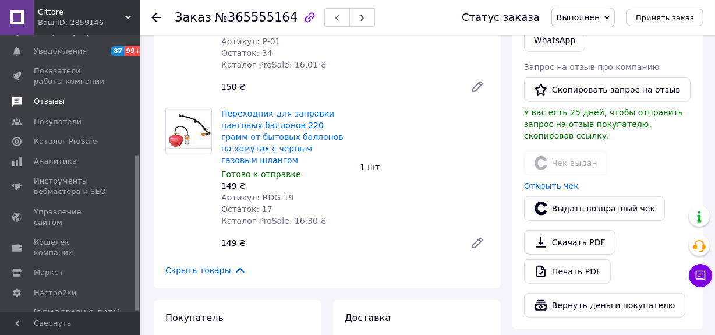
scroll to position [2, 0]
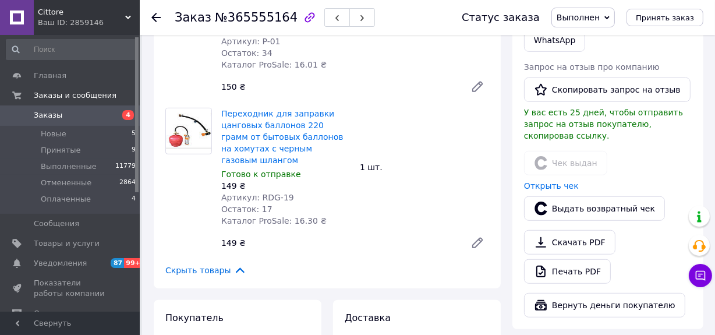
click at [57, 114] on span "Заказы" at bounding box center [48, 115] width 29 height 10
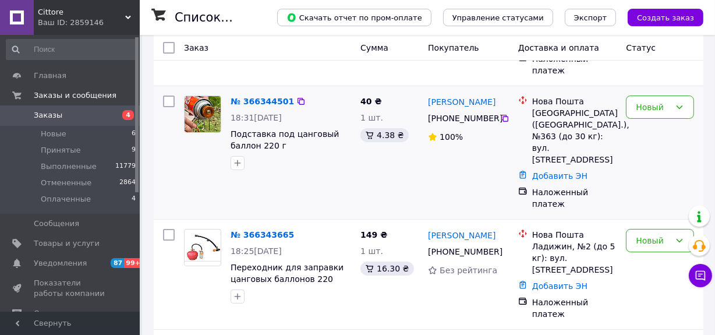
scroll to position [158, 0]
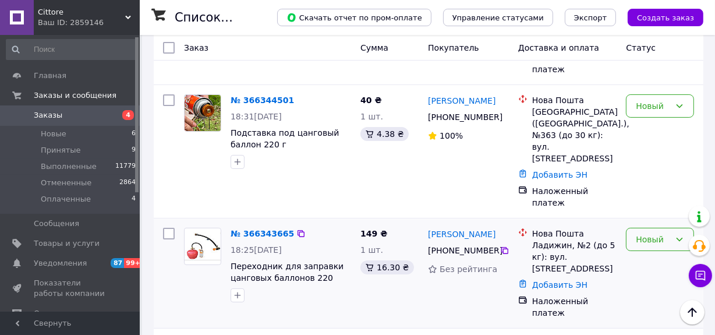
click at [652, 233] on div "Новый" at bounding box center [653, 239] width 34 height 13
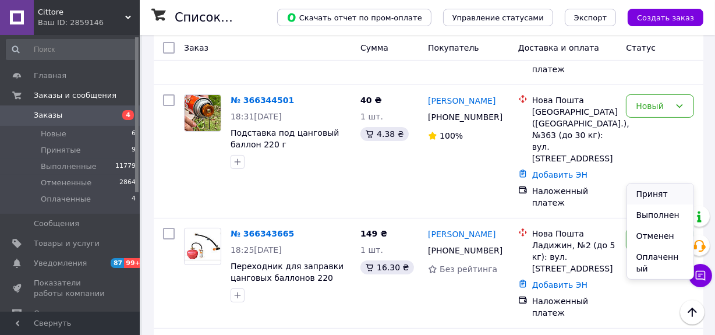
click at [652, 188] on li "Принят" at bounding box center [660, 193] width 67 height 21
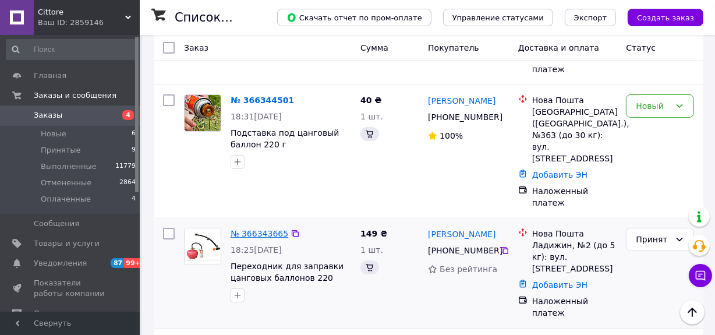
click at [268, 229] on link "№ 366343665" at bounding box center [260, 233] width 58 height 9
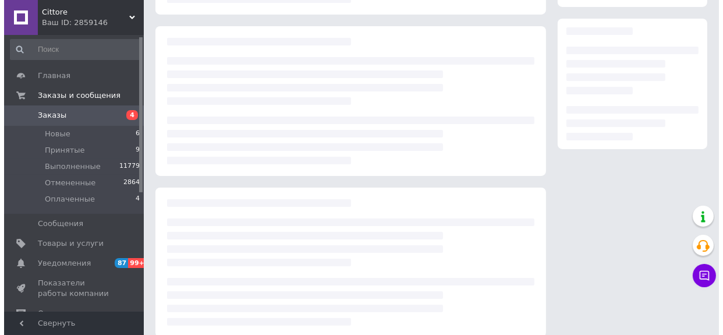
scroll to position [197, 0]
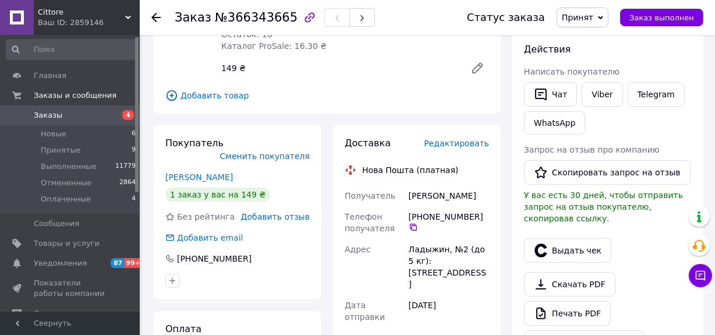
click at [472, 139] on span "Редактировать" at bounding box center [456, 143] width 65 height 9
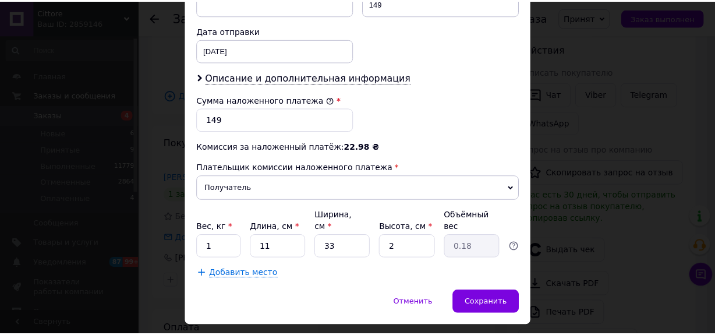
scroll to position [552, 0]
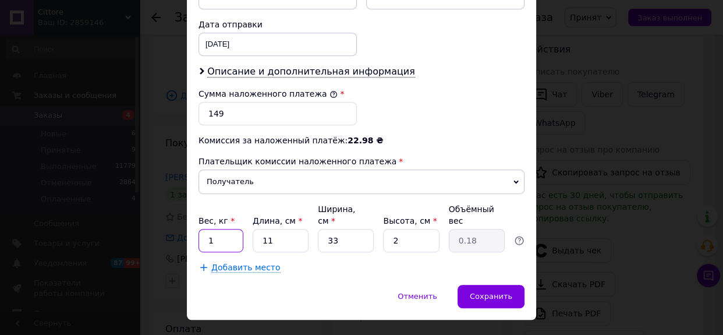
click at [232, 229] on input "1" at bounding box center [221, 240] width 45 height 23
type input "0.5"
click at [485, 292] on span "Сохранить" at bounding box center [491, 296] width 43 height 9
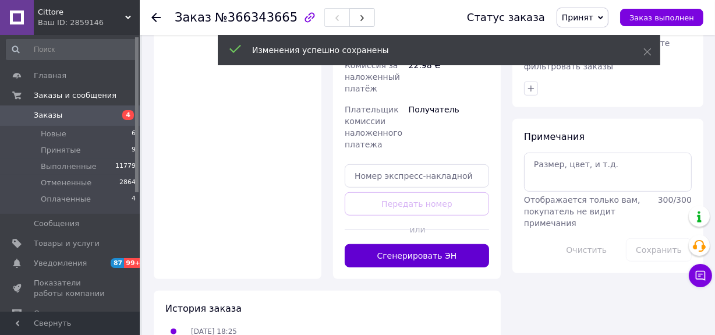
click at [457, 244] on button "Сгенерировать ЭН" at bounding box center [417, 255] width 144 height 23
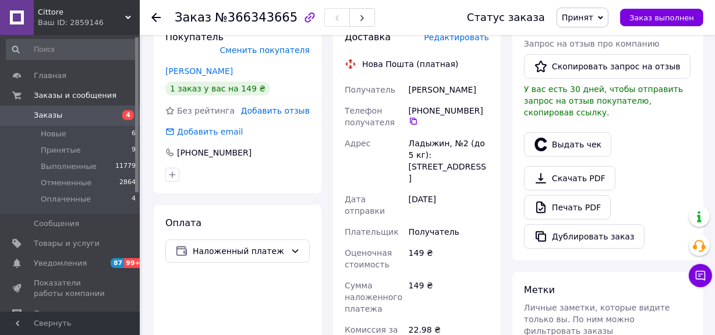
scroll to position [144, 0]
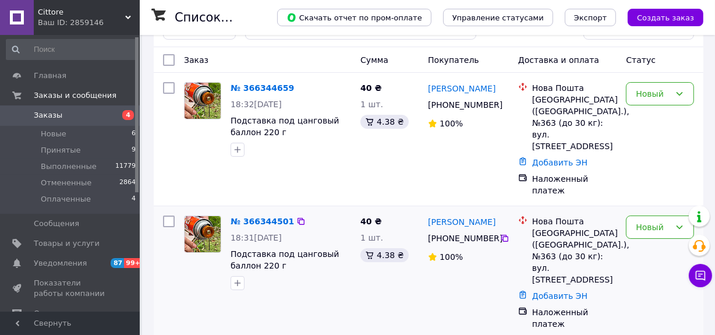
scroll to position [52, 0]
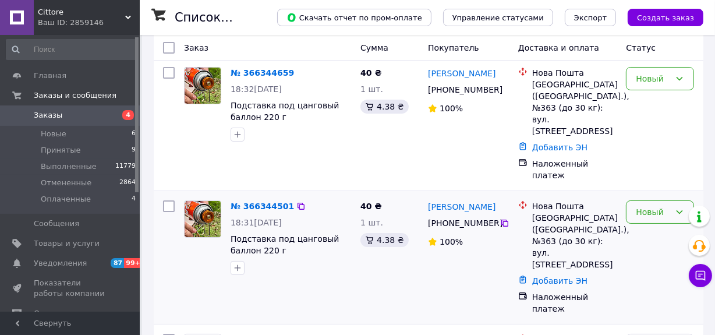
click at [649, 206] on div "Новый" at bounding box center [653, 212] width 34 height 13
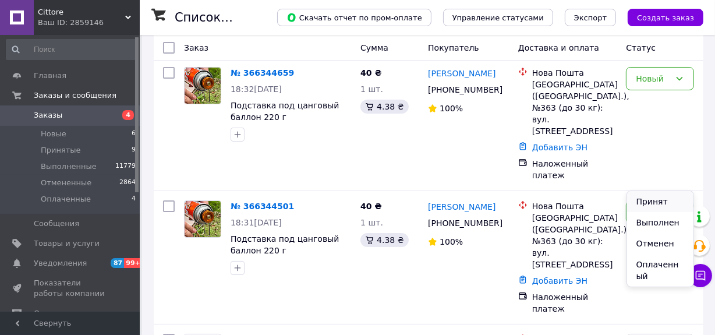
click at [652, 193] on li "Принят" at bounding box center [660, 201] width 67 height 21
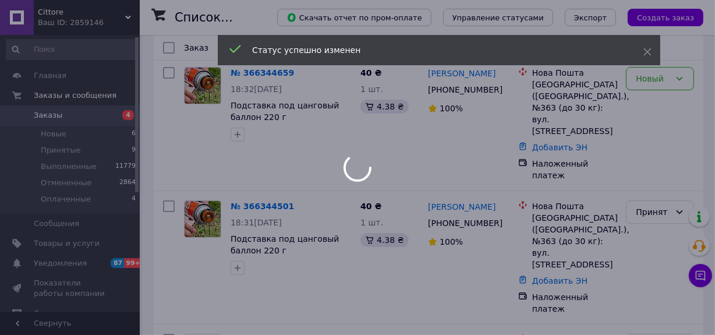
drag, startPoint x: 254, startPoint y: 169, endPoint x: 249, endPoint y: 173, distance: 6.3
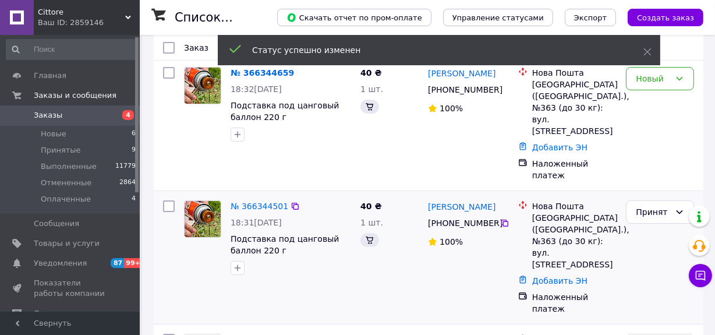
drag, startPoint x: 249, startPoint y: 173, endPoint x: 475, endPoint y: 234, distance: 234.7
click at [475, 234] on div "Игорь Гранкин +380 99 029 70 67 100%" at bounding box center [468, 257] width 90 height 123
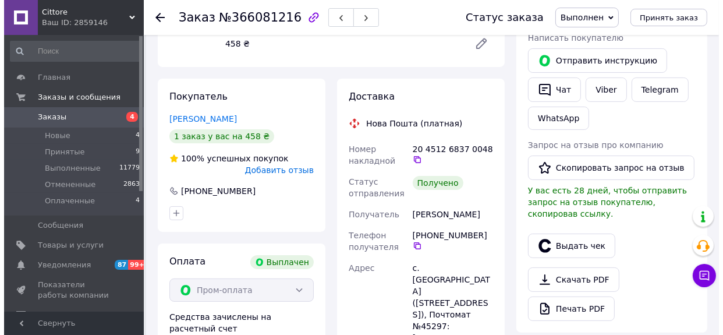
scroll to position [211, 0]
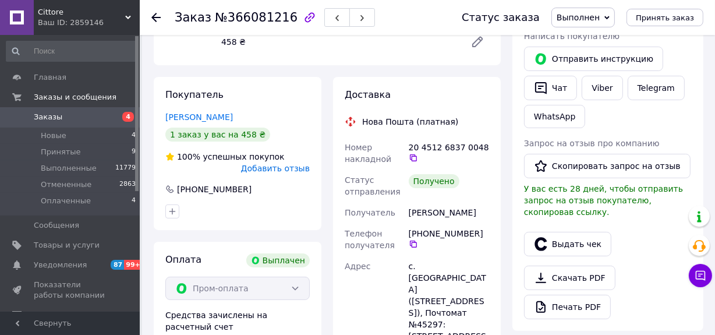
click at [272, 164] on span "Добавить отзыв" at bounding box center [275, 168] width 69 height 9
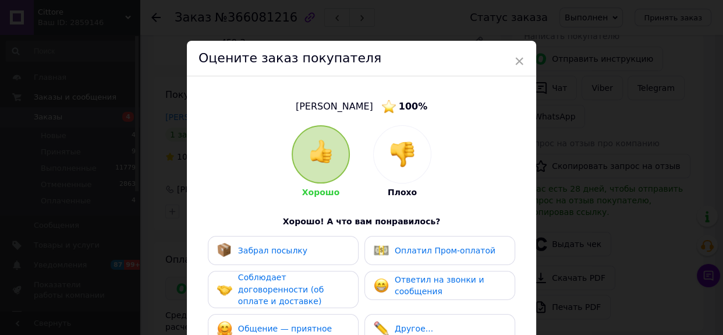
drag, startPoint x: 312, startPoint y: 245, endPoint x: 354, endPoint y: 253, distance: 42.0
click at [312, 246] on div "Забрал посылку" at bounding box center [283, 250] width 132 height 15
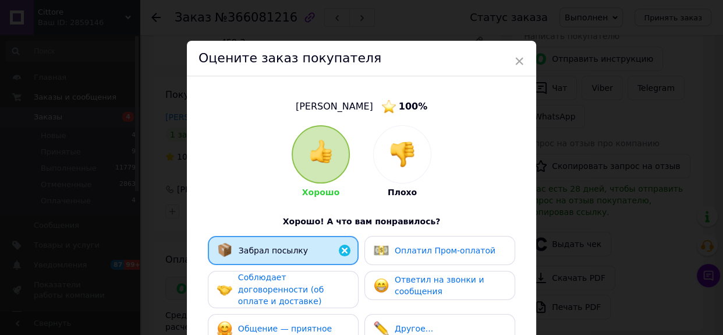
click at [425, 250] on span "Оплатил Пром-оплатой" at bounding box center [445, 250] width 101 height 9
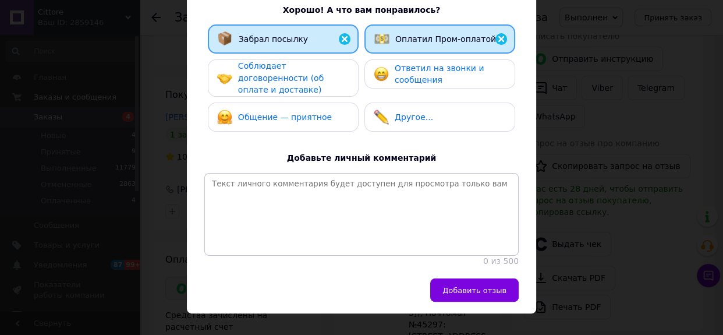
click at [480, 295] on span "Добавить отзыв" at bounding box center [475, 290] width 64 height 9
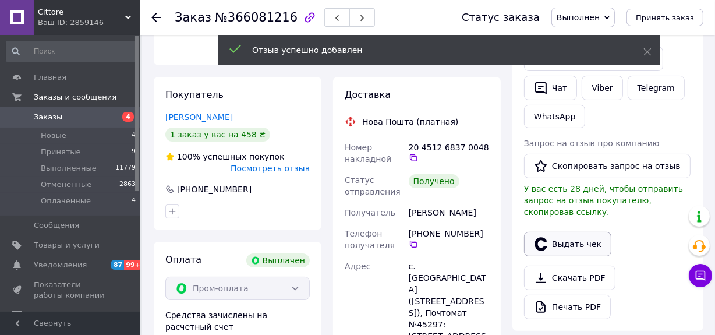
click at [568, 232] on button "Выдать чек" at bounding box center [567, 244] width 87 height 24
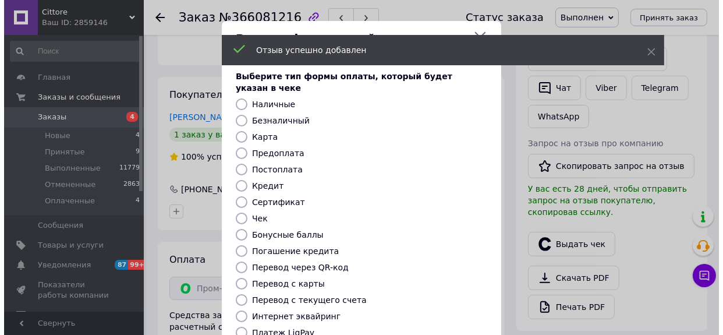
scroll to position [41, 0]
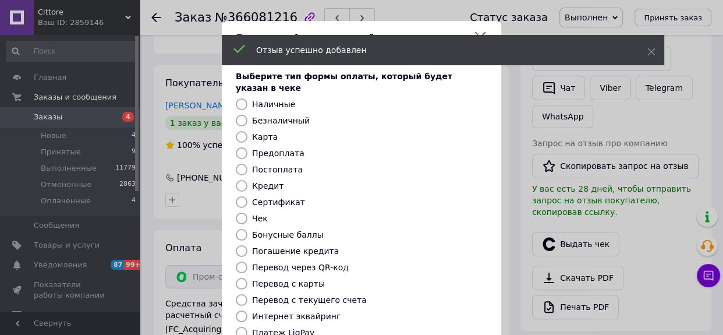
click at [295, 116] on label "Безналичный" at bounding box center [281, 120] width 58 height 9
click at [248, 115] on input "Безналичный" at bounding box center [242, 121] width 12 height 12
radio input "true"
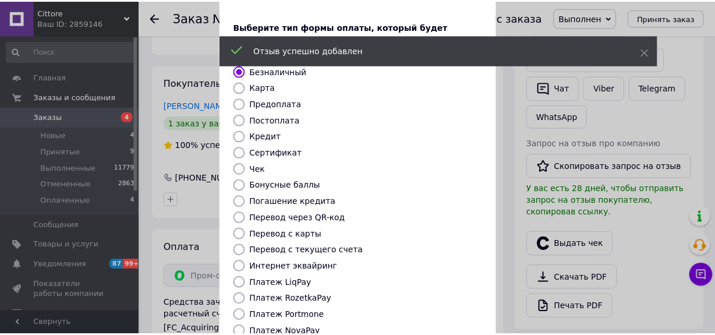
scroll to position [165, 0]
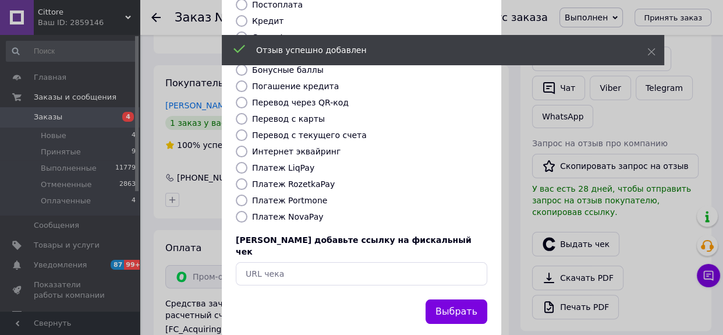
drag, startPoint x: 450, startPoint y: 291, endPoint x: 446, endPoint y: 285, distance: 6.8
click at [450, 299] on button "Выбрать" at bounding box center [457, 311] width 62 height 25
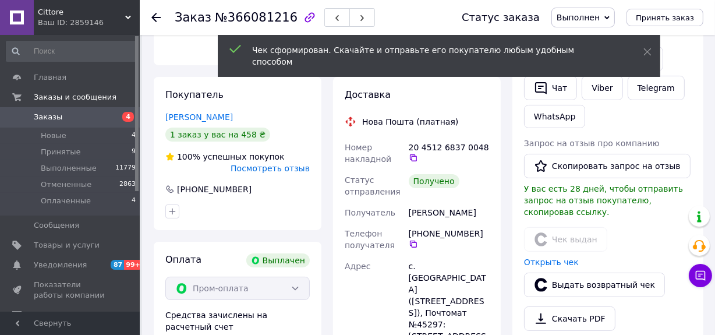
scroll to position [53, 0]
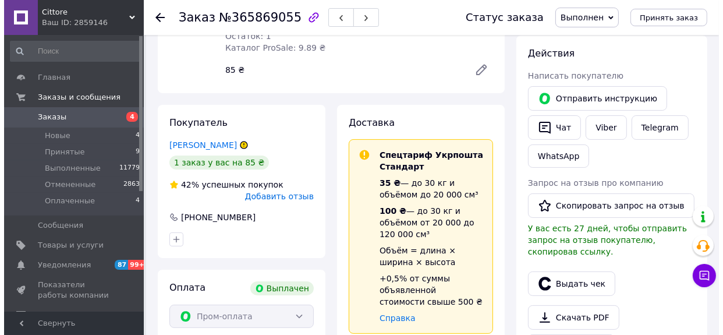
scroll to position [139, 0]
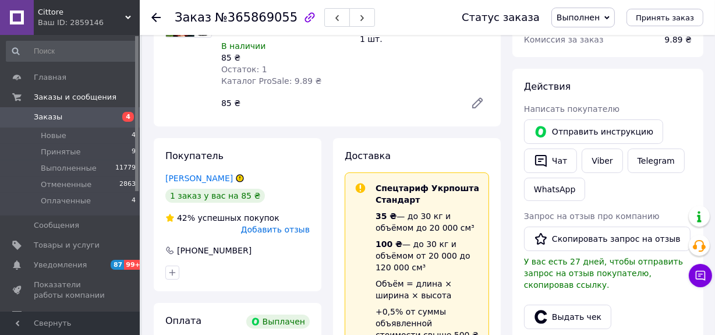
click at [291, 225] on span "Добавить отзыв" at bounding box center [275, 229] width 69 height 9
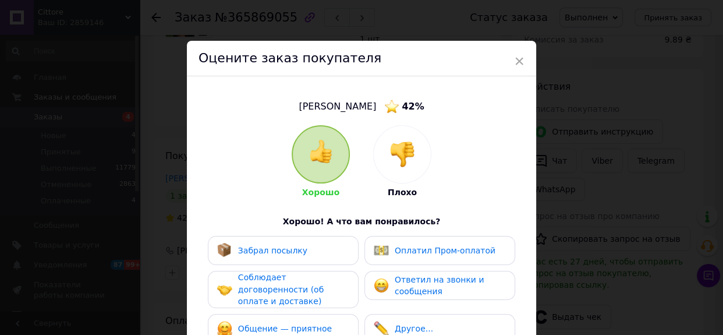
click at [318, 255] on div "Забрал посылку" at bounding box center [283, 250] width 132 height 15
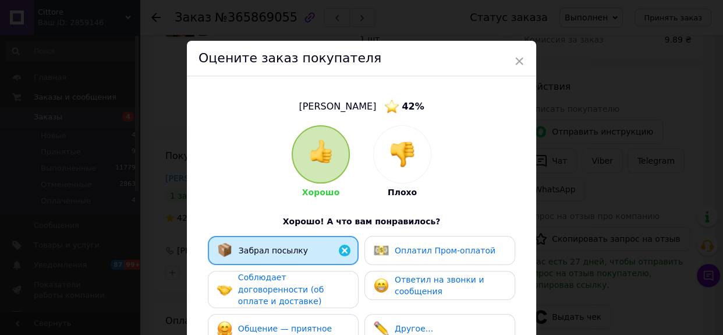
click at [405, 250] on span "Оплатил Пром-оплатой" at bounding box center [445, 250] width 101 height 9
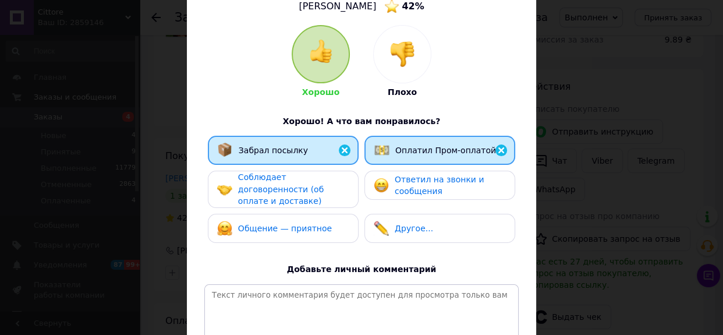
scroll to position [236, 0]
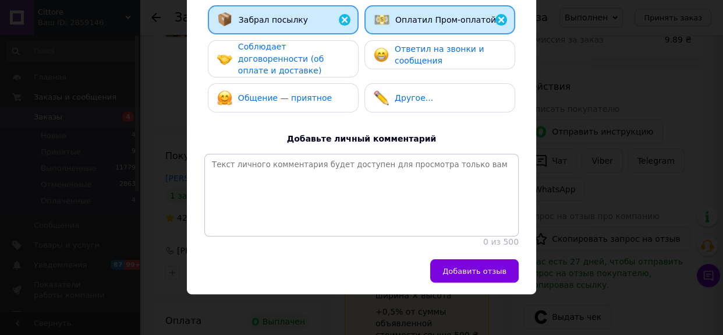
drag, startPoint x: 475, startPoint y: 275, endPoint x: 506, endPoint y: 278, distance: 31.1
click at [475, 274] on span "Добавить отзыв" at bounding box center [475, 271] width 64 height 9
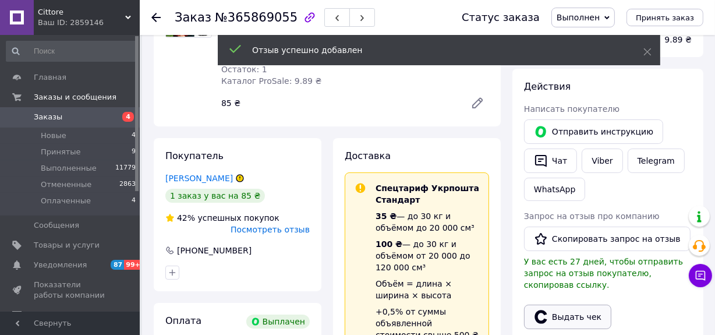
click at [573, 305] on button "Выдать чек" at bounding box center [567, 317] width 87 height 24
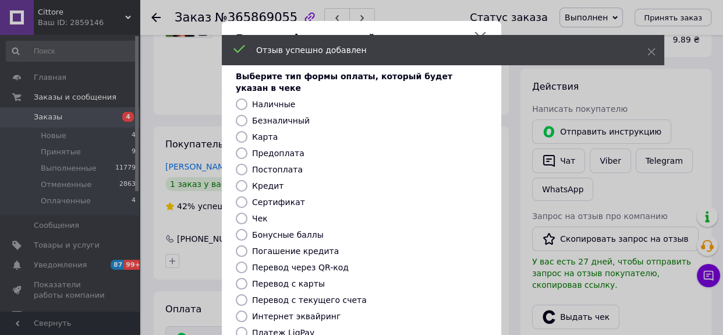
click at [294, 116] on label "Безналичный" at bounding box center [281, 120] width 58 height 9
click at [248, 115] on input "Безналичный" at bounding box center [242, 121] width 12 height 12
radio input "true"
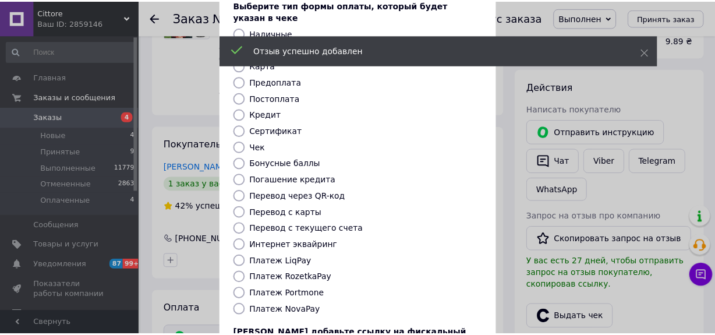
scroll to position [165, 0]
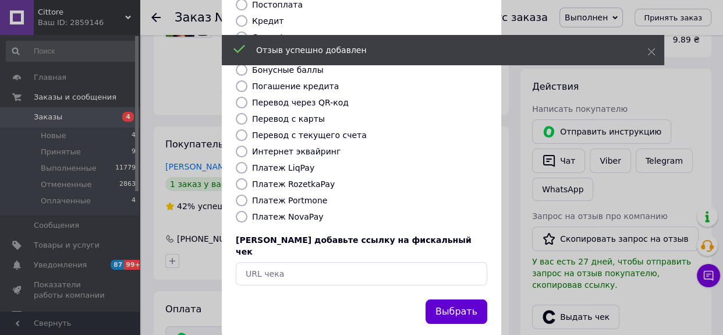
click at [454, 299] on button "Выбрать" at bounding box center [457, 311] width 62 height 25
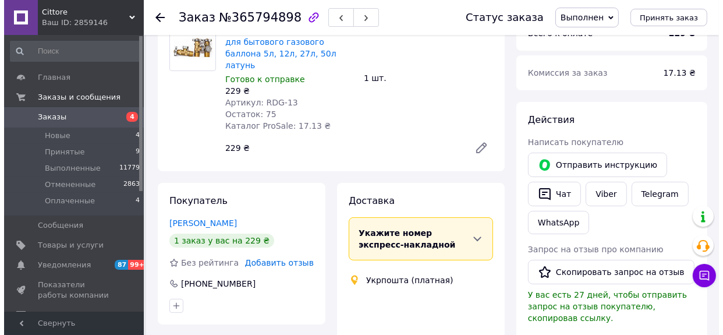
scroll to position [105, 0]
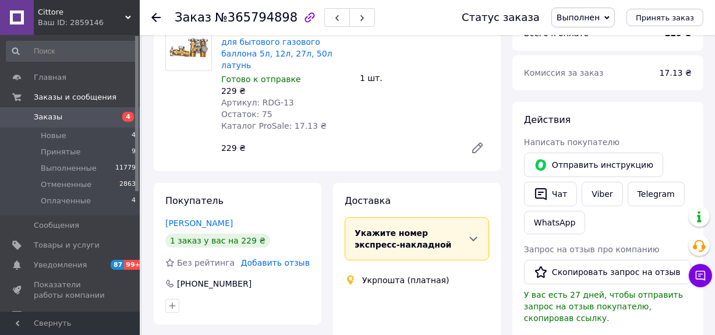
click at [292, 257] on div "Добавить отзыв" at bounding box center [275, 263] width 69 height 12
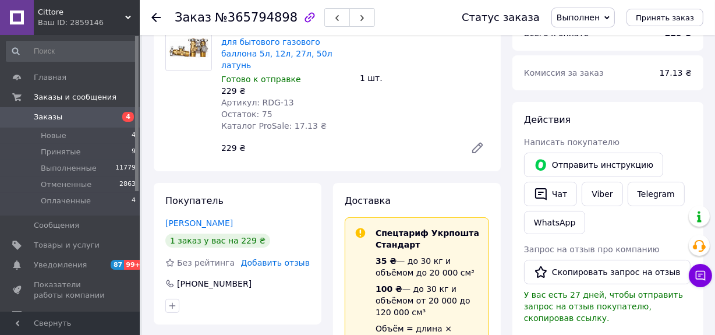
click at [292, 258] on span "Добавить отзыв" at bounding box center [275, 262] width 69 height 9
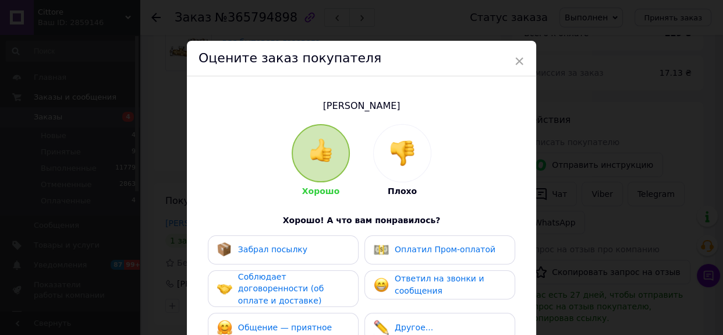
drag, startPoint x: 308, startPoint y: 253, endPoint x: 379, endPoint y: 249, distance: 70.6
click at [308, 252] on div "Забрал посылку" at bounding box center [283, 249] width 132 height 15
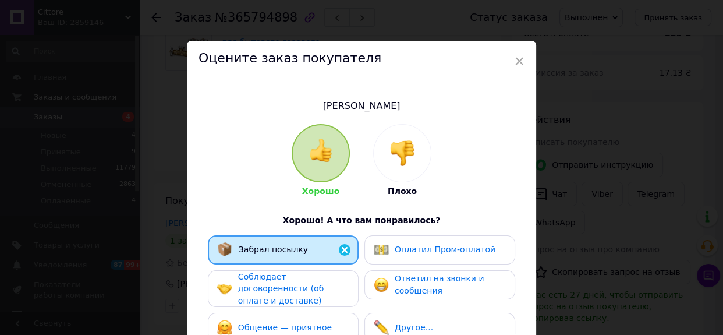
click at [419, 245] on span "Оплатил Пром-оплатой" at bounding box center [445, 249] width 101 height 9
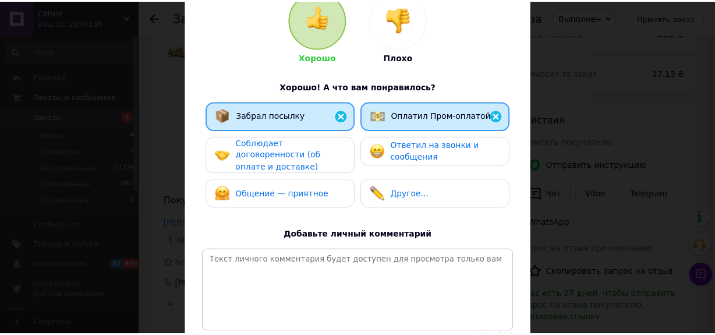
scroll to position [211, 0]
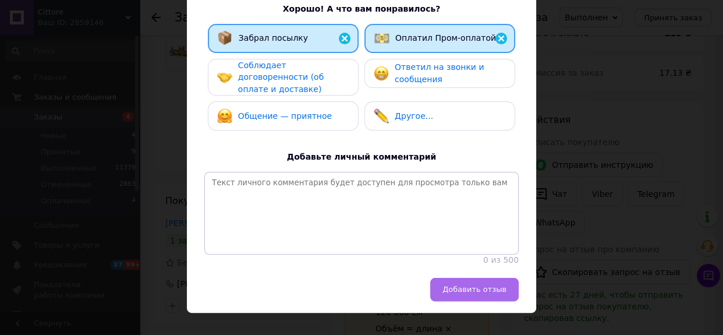
click at [474, 288] on button "Добавить отзыв" at bounding box center [474, 289] width 89 height 23
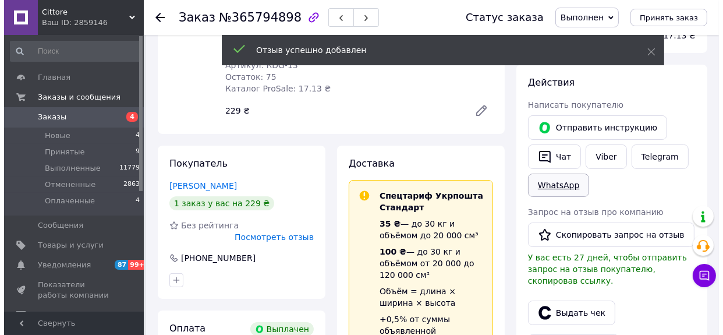
scroll to position [158, 0]
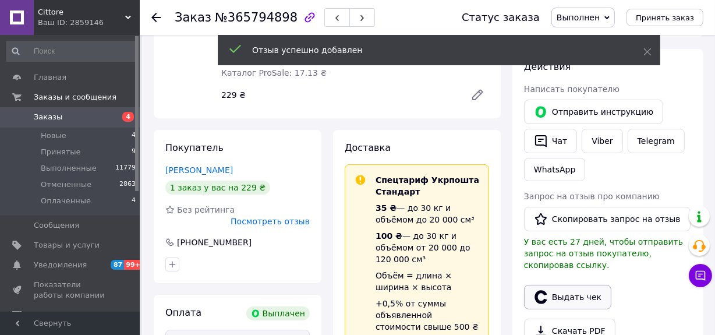
click at [566, 285] on button "Выдать чек" at bounding box center [567, 297] width 87 height 24
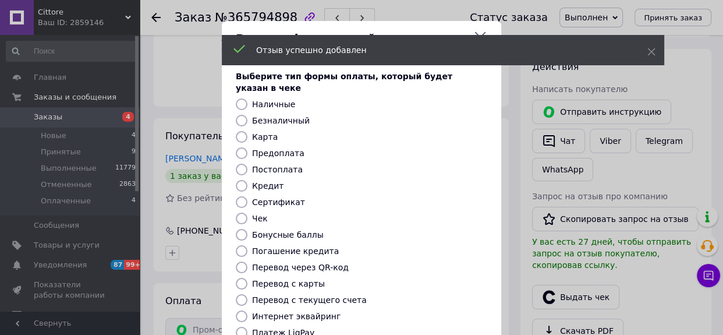
click at [293, 116] on label "Безналичный" at bounding box center [281, 120] width 58 height 9
click at [248, 115] on input "Безналичный" at bounding box center [242, 121] width 12 height 12
radio input "true"
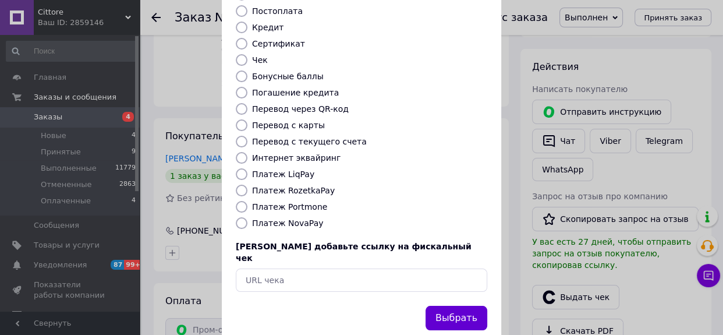
click at [469, 306] on button "Выбрать" at bounding box center [457, 318] width 62 height 25
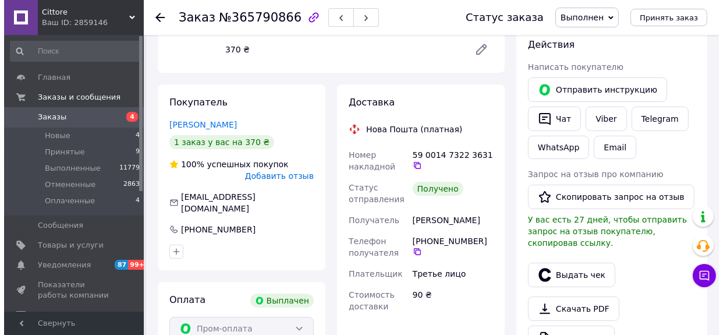
scroll to position [211, 0]
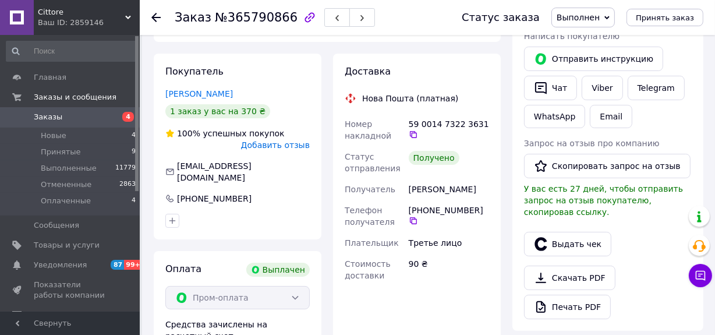
click at [295, 140] on span "Добавить отзыв" at bounding box center [275, 144] width 69 height 9
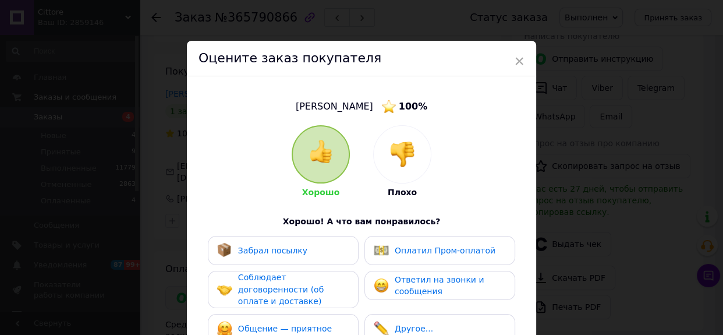
click at [320, 250] on div "Забрал посылку" at bounding box center [283, 250] width 132 height 15
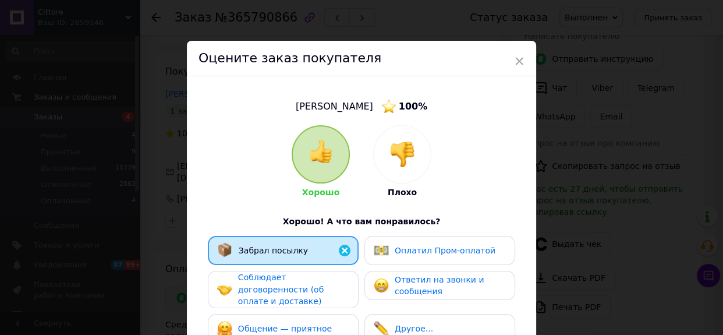
click at [442, 249] on span "Оплатил Пром-оплатой" at bounding box center [445, 250] width 101 height 9
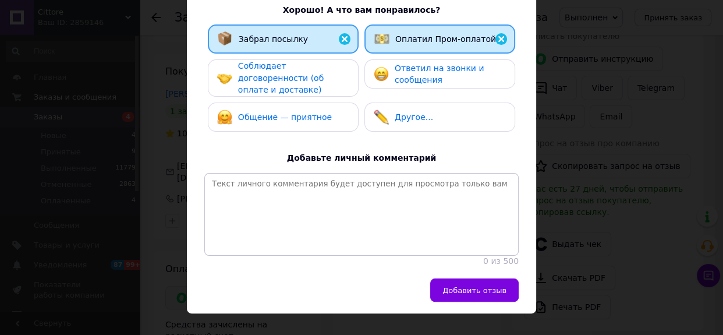
drag, startPoint x: 481, startPoint y: 291, endPoint x: 528, endPoint y: 275, distance: 50.3
click at [481, 291] on span "Добавить отзыв" at bounding box center [475, 290] width 64 height 9
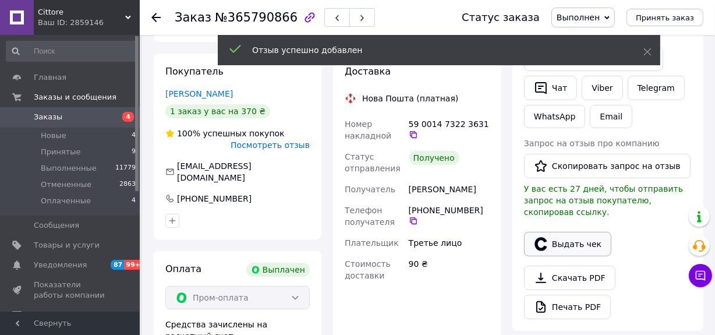
click at [574, 232] on button "Выдать чек" at bounding box center [567, 244] width 87 height 24
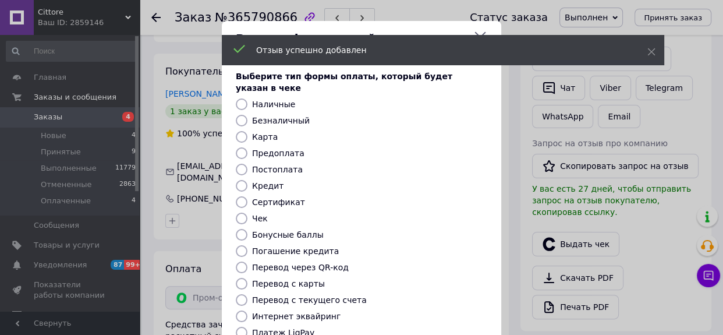
click at [296, 116] on label "Безналичный" at bounding box center [281, 120] width 58 height 9
click at [248, 115] on input "Безналичный" at bounding box center [242, 121] width 12 height 12
radio input "true"
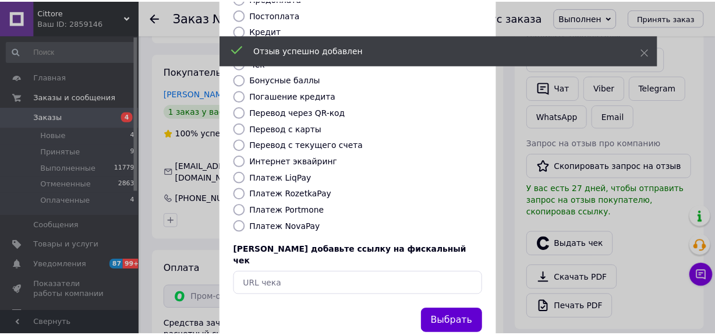
scroll to position [158, 0]
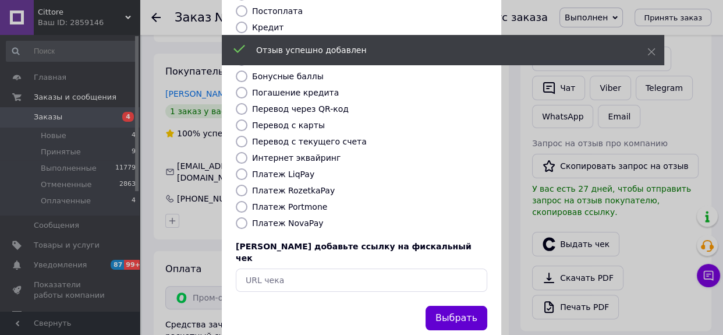
click at [469, 306] on button "Выбрать" at bounding box center [457, 318] width 62 height 25
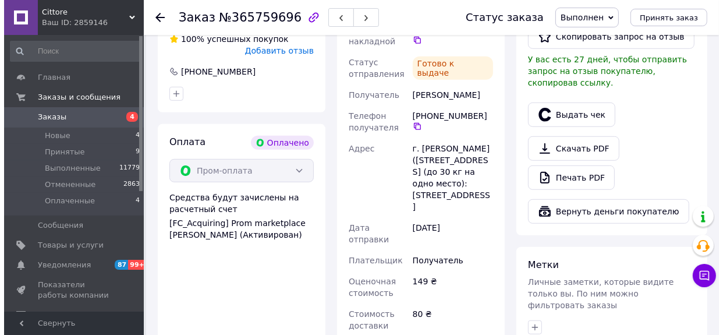
scroll to position [635, 0]
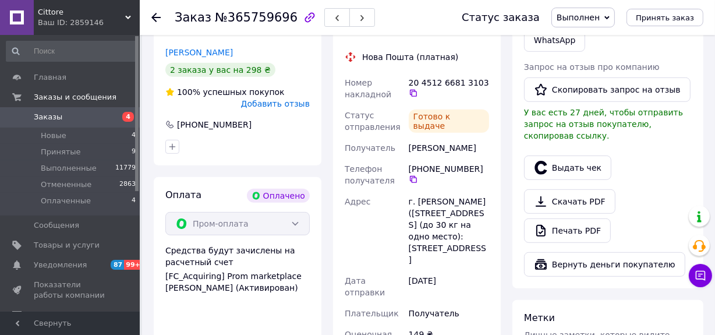
click at [296, 99] on span "Добавить отзыв" at bounding box center [275, 103] width 69 height 9
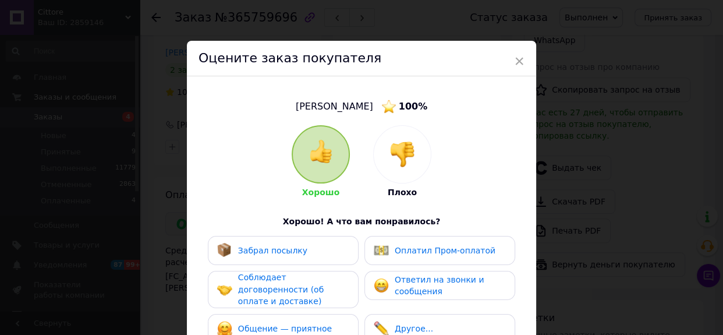
click at [331, 248] on div "Забрал посылку" at bounding box center [283, 250] width 132 height 15
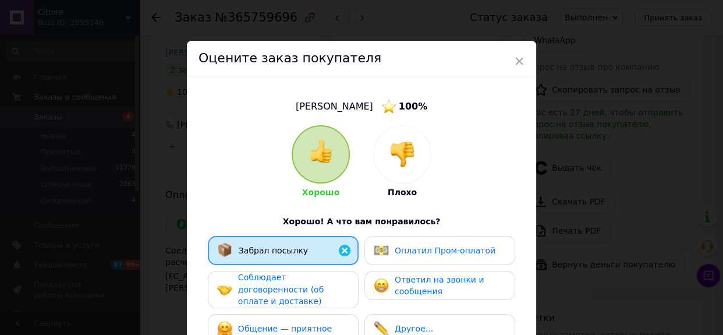
click at [408, 249] on span "Оплатил Пром-оплатой" at bounding box center [445, 250] width 101 height 9
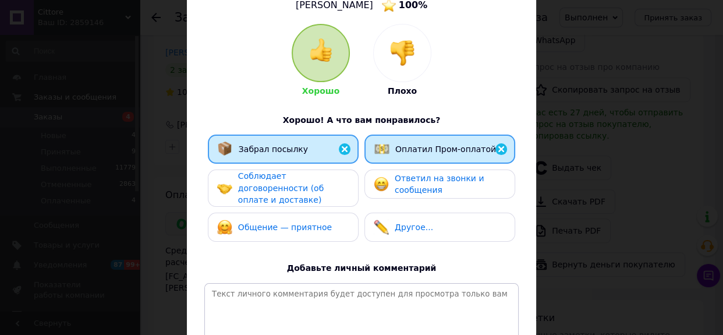
scroll to position [211, 0]
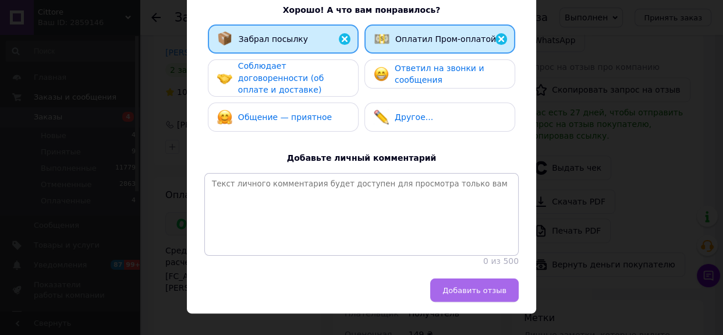
click at [464, 291] on span "Добавить отзыв" at bounding box center [475, 290] width 64 height 9
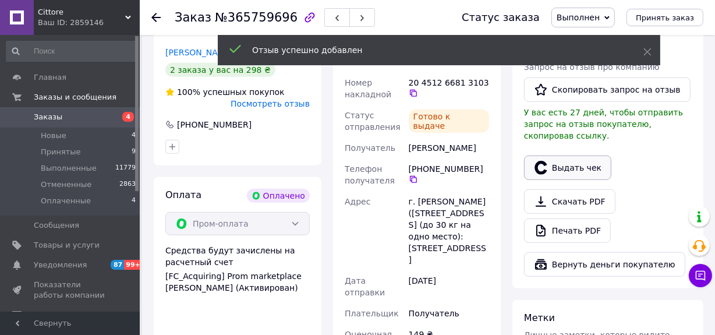
click at [570, 156] on button "Выдать чек" at bounding box center [567, 168] width 87 height 24
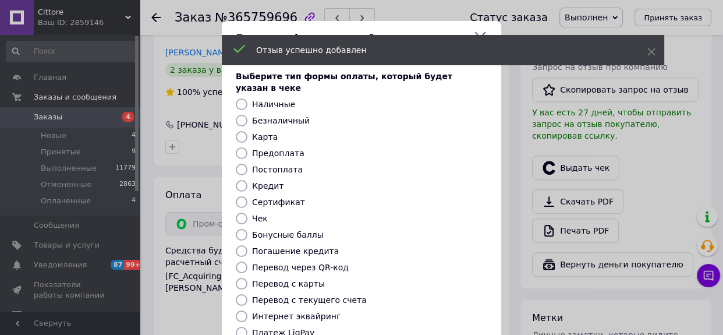
click at [291, 116] on label "Безналичный" at bounding box center [281, 120] width 58 height 9
click at [248, 115] on input "Безналичный" at bounding box center [242, 121] width 12 height 12
radio input "true"
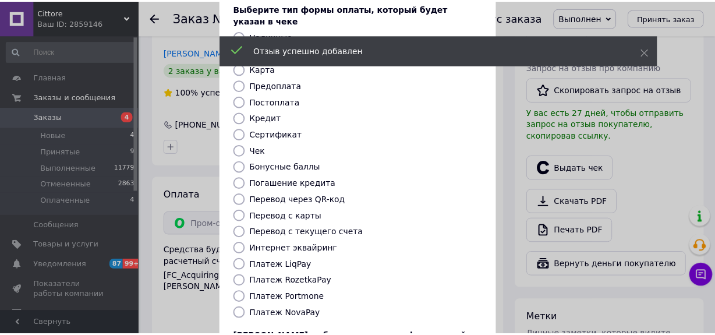
scroll to position [165, 0]
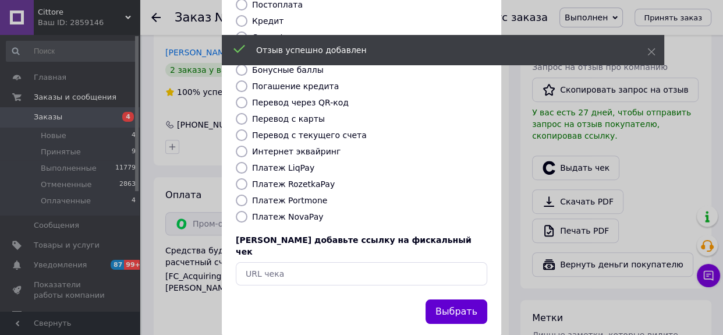
click at [464, 299] on button "Выбрать" at bounding box center [457, 311] width 62 height 25
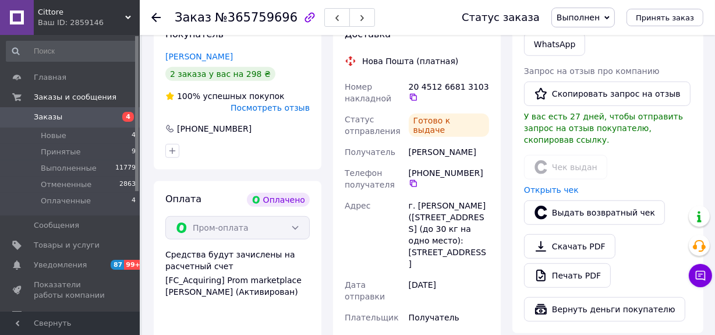
scroll to position [635, 0]
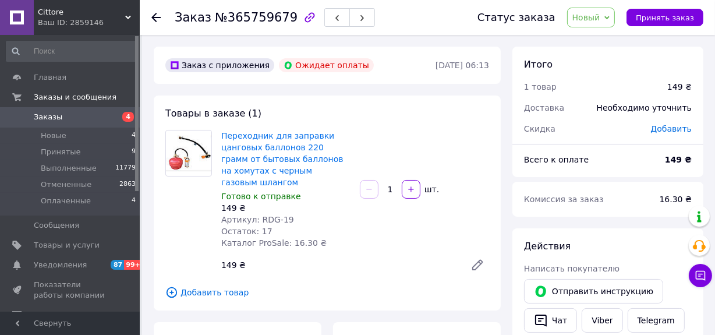
scroll to position [211, 0]
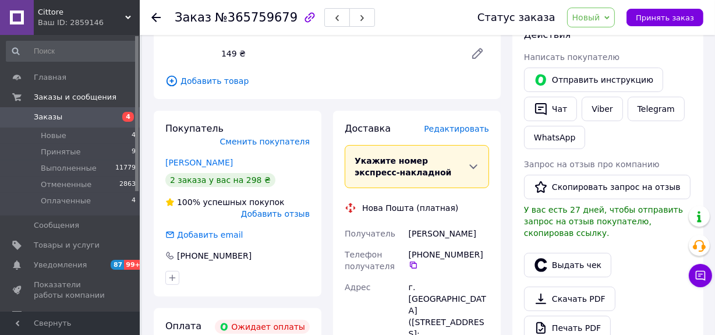
click at [610, 17] on icon at bounding box center [607, 17] width 5 height 5
click at [605, 72] on li "Отменен" at bounding box center [599, 75] width 62 height 17
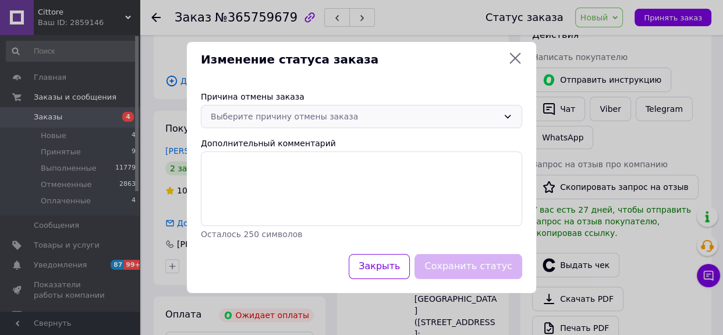
click at [295, 116] on div "Выберите причину отмены заказа" at bounding box center [355, 116] width 288 height 13
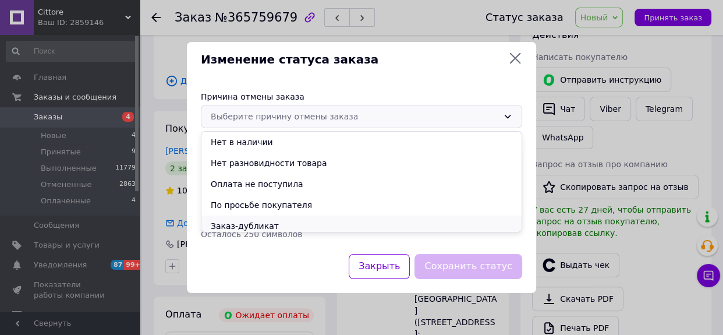
click at [292, 220] on li "Заказ-дубликат" at bounding box center [362, 226] width 320 height 21
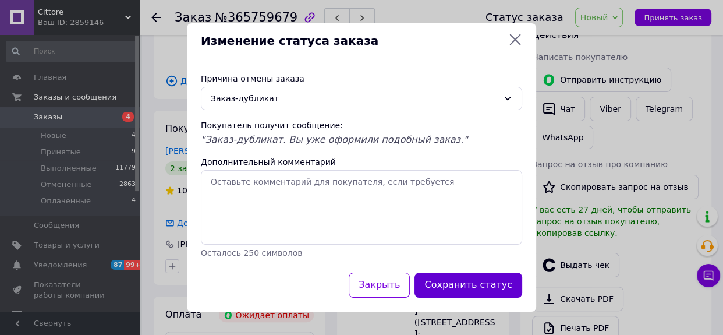
click at [464, 280] on button "Сохранить статус" at bounding box center [469, 285] width 108 height 25
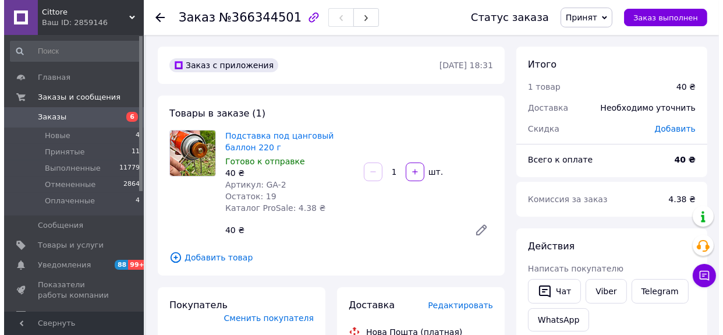
scroll to position [158, 0]
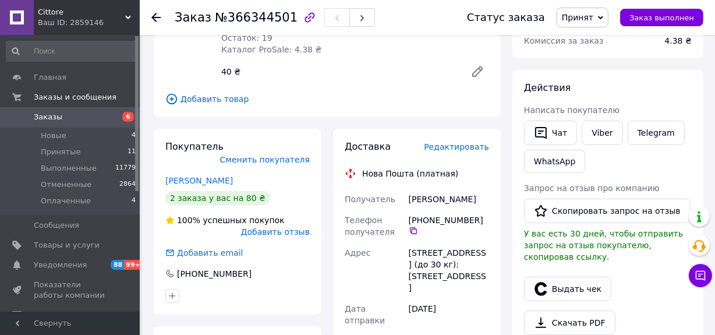
click at [454, 145] on span "Редактировать" at bounding box center [456, 146] width 65 height 9
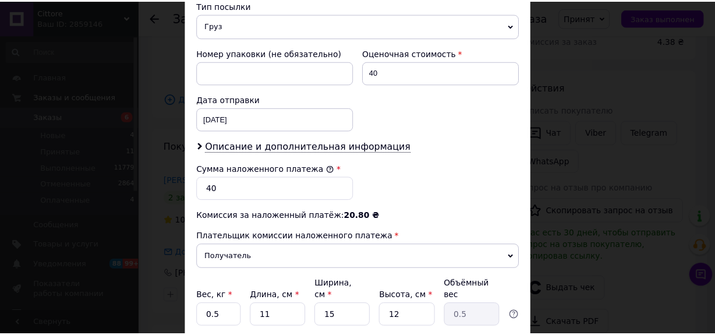
scroll to position [552, 0]
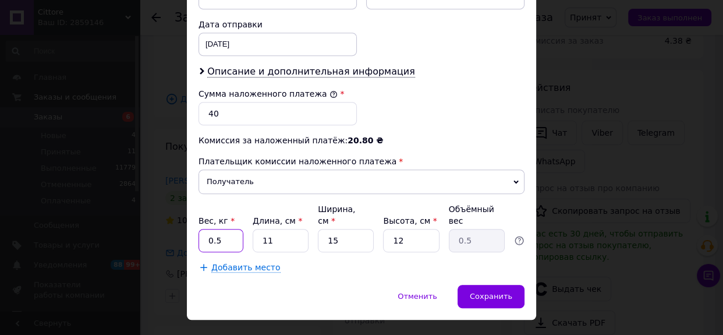
click at [228, 229] on input "0.5" at bounding box center [221, 240] width 45 height 23
click at [400, 229] on input "12" at bounding box center [411, 240] width 56 height 23
type input "1"
type input "0.1"
type input "1"
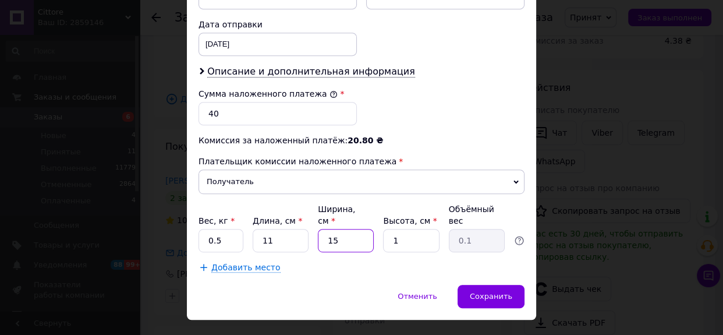
drag, startPoint x: 338, startPoint y: 216, endPoint x: 319, endPoint y: 216, distance: 18.6
click at [319, 229] on input "15" at bounding box center [346, 240] width 56 height 23
type input "7"
drag, startPoint x: 275, startPoint y: 214, endPoint x: 256, endPoint y: 216, distance: 18.8
click at [256, 229] on input "11" at bounding box center [281, 240] width 56 height 23
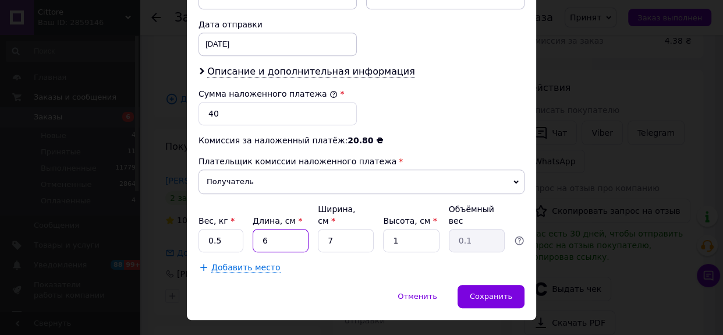
type input "6"
click at [219, 229] on input "0.5" at bounding box center [221, 240] width 45 height 23
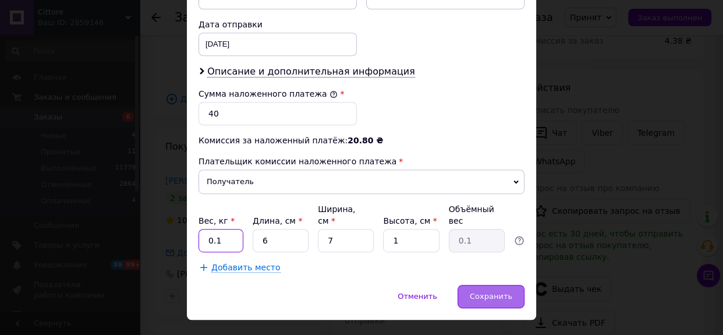
type input "0.1"
click at [486, 292] on span "Сохранить" at bounding box center [491, 296] width 43 height 9
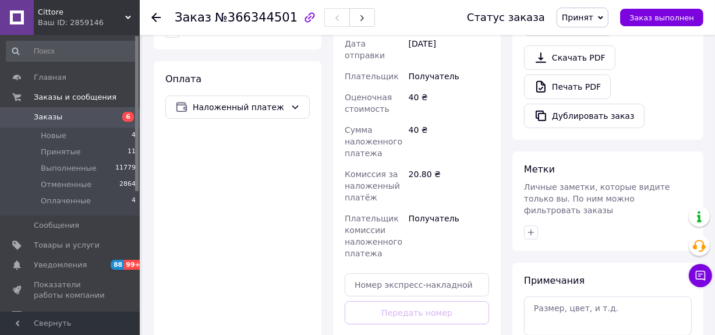
scroll to position [476, 0]
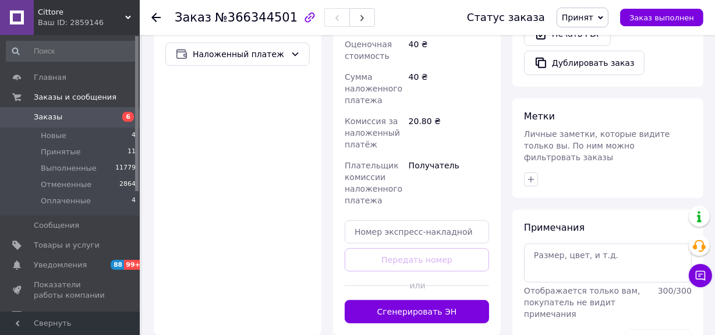
click at [419, 300] on button "Сгенерировать ЭН" at bounding box center [417, 311] width 144 height 23
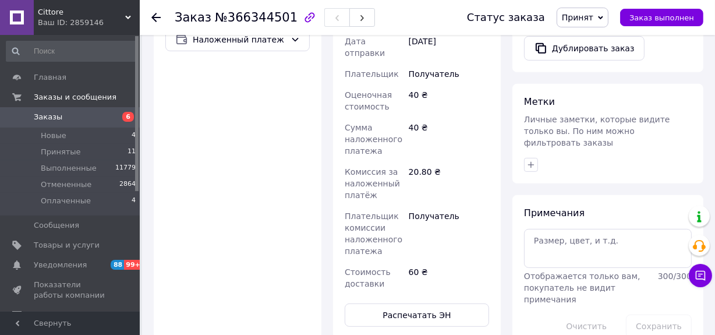
scroll to position [264, 0]
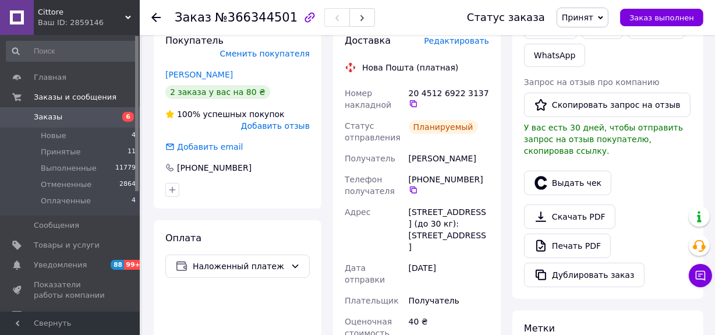
click at [52, 118] on span "Заказы" at bounding box center [48, 117] width 29 height 10
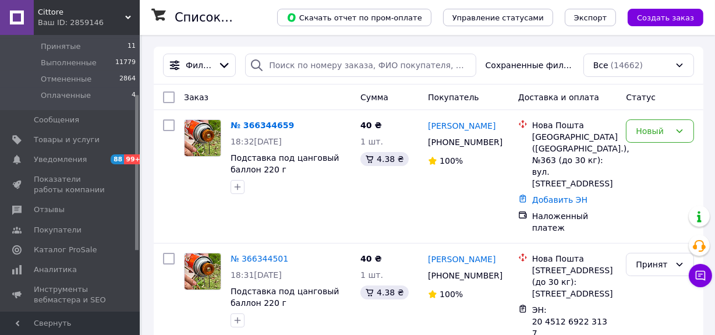
scroll to position [292, 0]
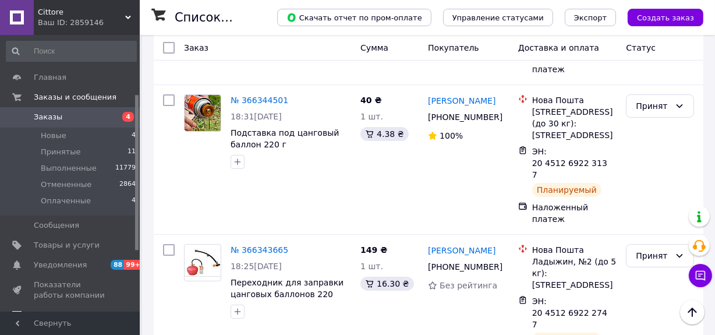
scroll to position [105, 0]
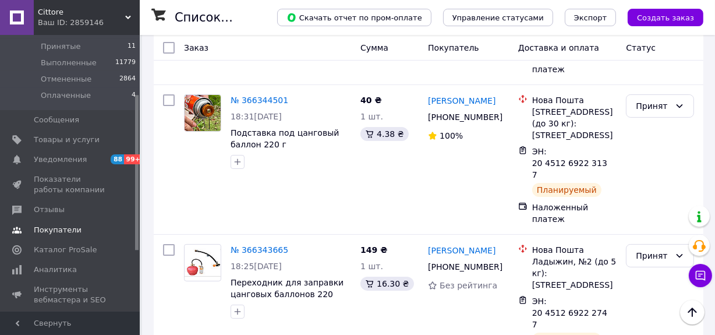
click at [67, 227] on span "Покупатели" at bounding box center [58, 230] width 48 height 10
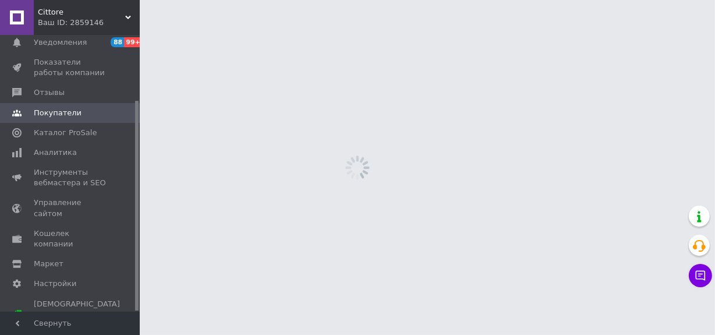
scroll to position [86, 0]
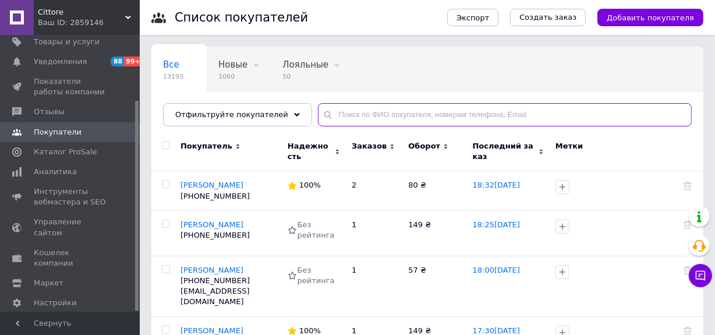
click at [451, 113] on input "text" at bounding box center [505, 114] width 374 height 23
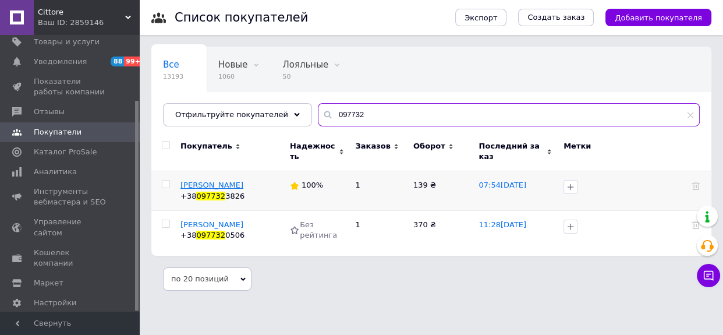
type input "097732"
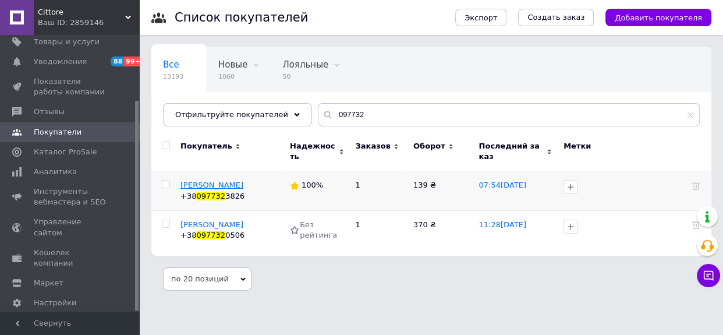
click at [221, 181] on span "[PERSON_NAME]" at bounding box center [212, 185] width 63 height 9
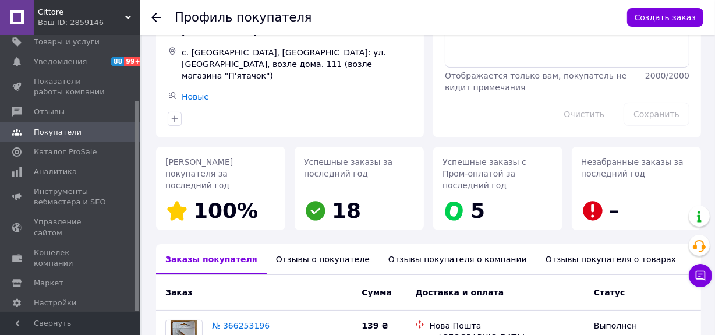
scroll to position [198, 0]
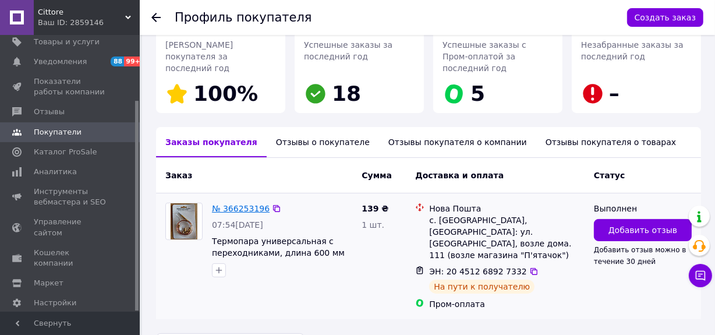
click at [239, 204] on link "№ 366253196" at bounding box center [241, 208] width 58 height 9
